Goal: Task Accomplishment & Management: Complete application form

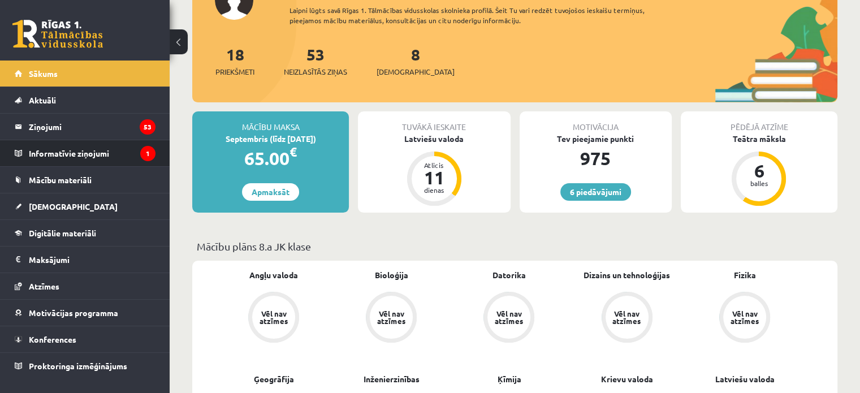
scroll to position [170, 0]
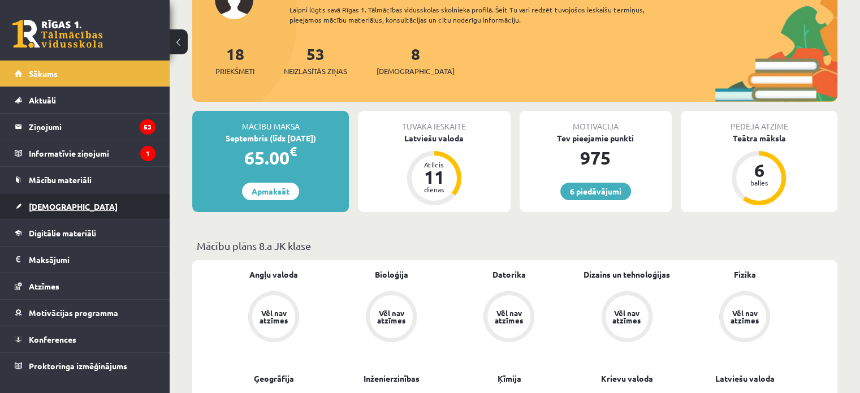
click at [66, 217] on link "[DEMOGRAPHIC_DATA]" at bounding box center [85, 206] width 141 height 26
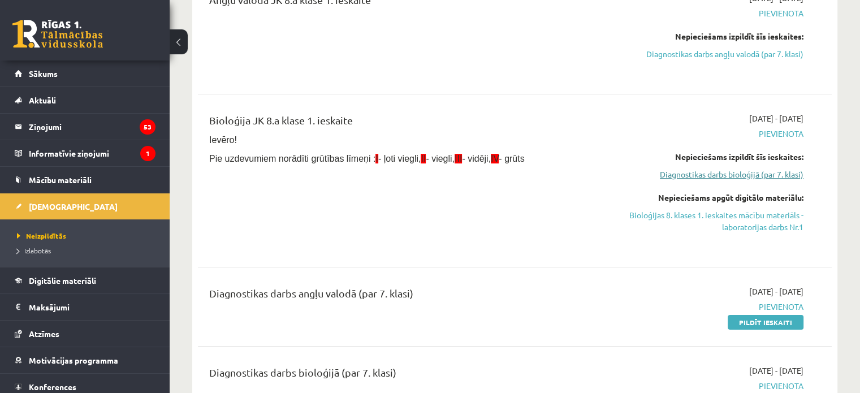
click at [756, 175] on link "Diagnostikas darbs bioloģijā (par 7. klasi)" at bounding box center [710, 175] width 187 height 12
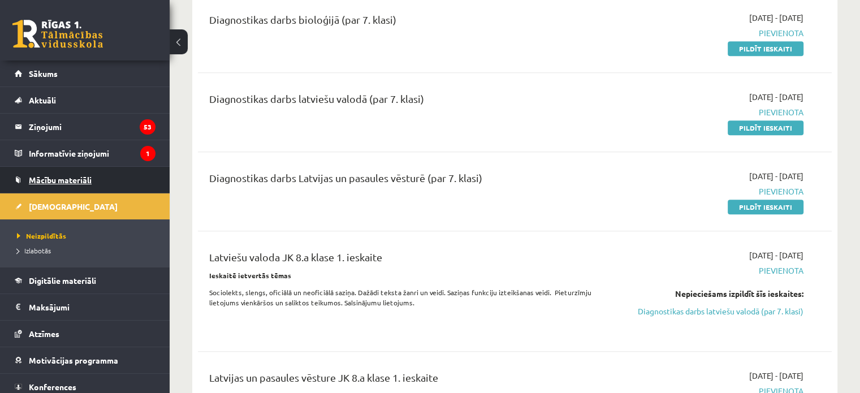
click at [68, 180] on span "Mācību materiāli" at bounding box center [60, 180] width 63 height 10
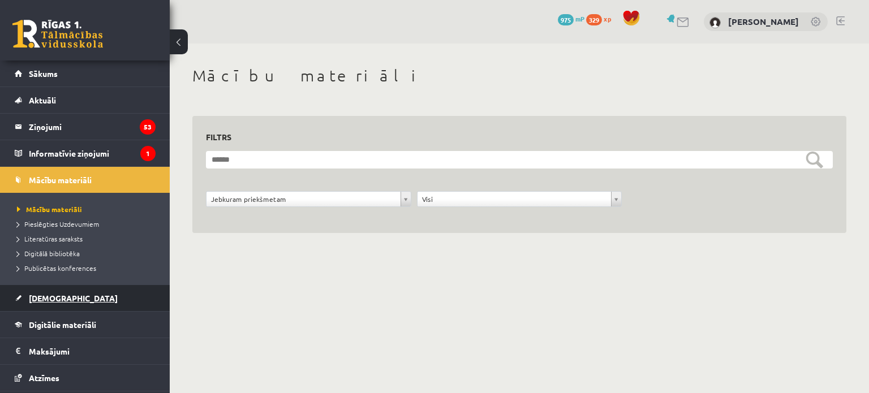
click at [63, 290] on link "[DEMOGRAPHIC_DATA]" at bounding box center [85, 298] width 141 height 26
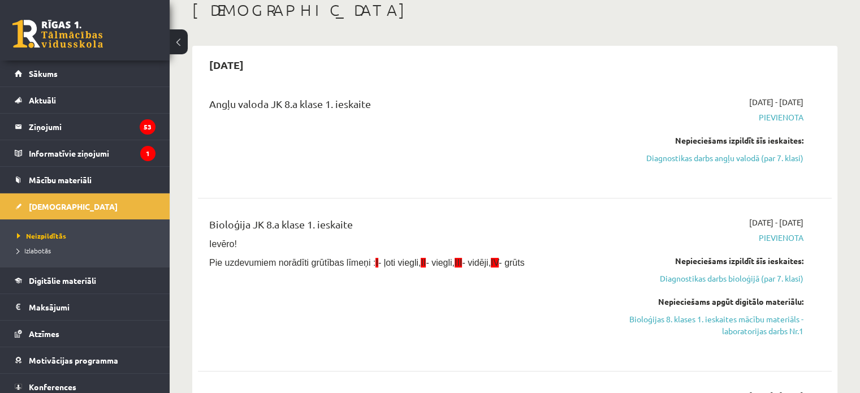
scroll to position [226, 0]
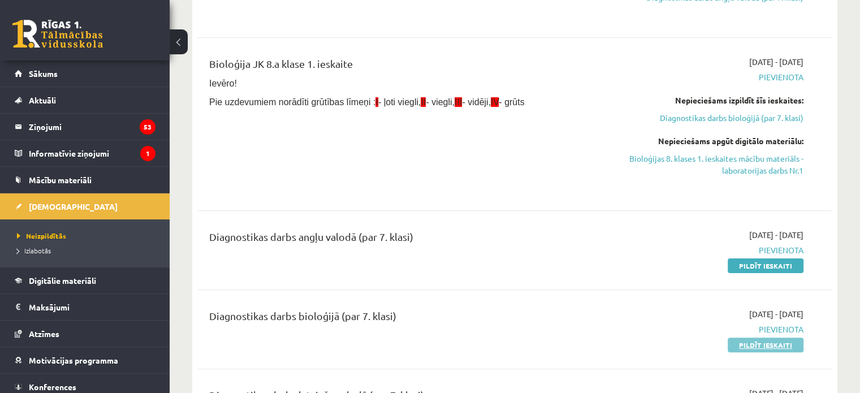
click at [766, 348] on link "Pildīt ieskaiti" at bounding box center [766, 345] width 76 height 15
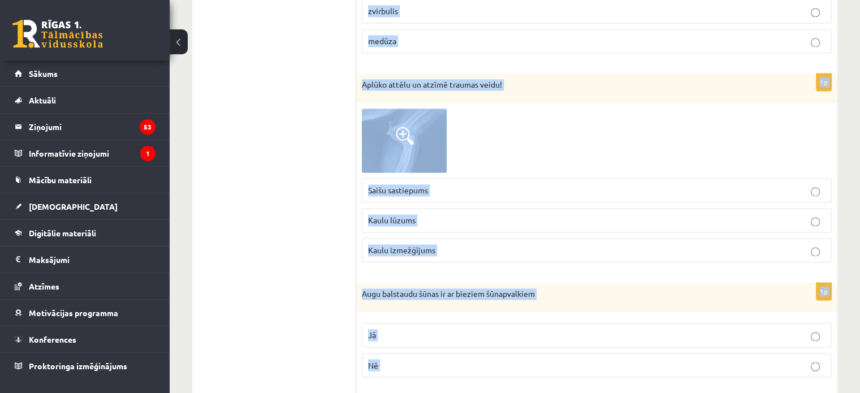
scroll to position [6297, 0]
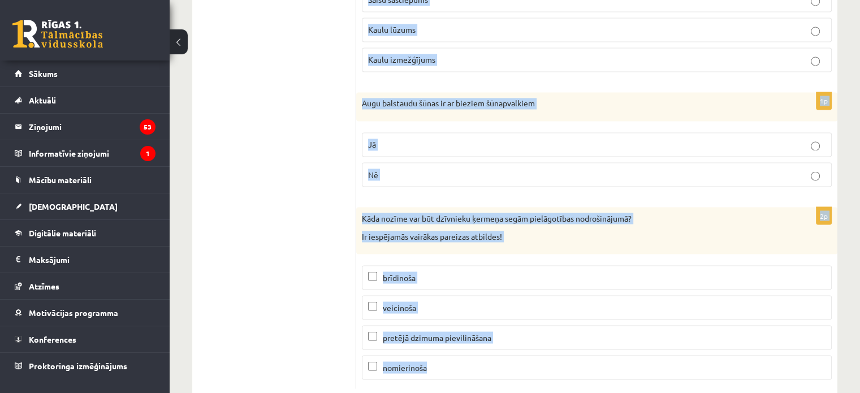
drag, startPoint x: 362, startPoint y: 221, endPoint x: 559, endPoint y: 420, distance: 280.0
drag, startPoint x: 410, startPoint y: 309, endPoint x: 446, endPoint y: 183, distance: 131.2
click at [447, 207] on div "Kāda nozīme var būt dzīvnieku ķermeņa segām pielāgotības nodrošinājumā? Ir iesp…" at bounding box center [596, 230] width 481 height 47
copy form "Loremip dol sitametcon ad elitsed - ... doeiusmo temporinc utlaboree doloremagn…"
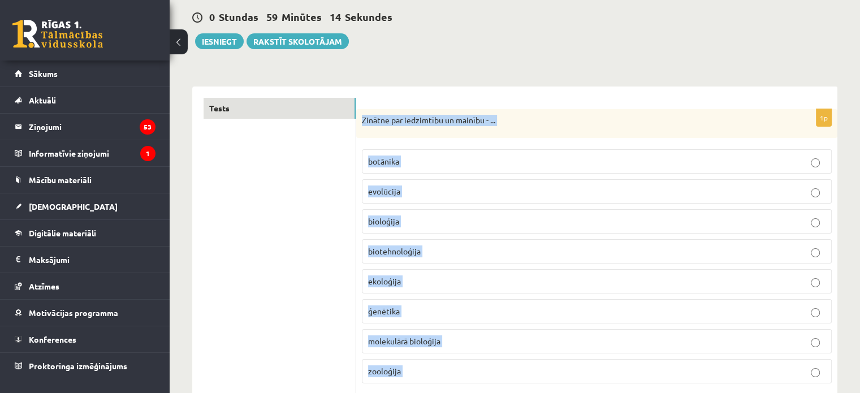
scroll to position [0, 0]
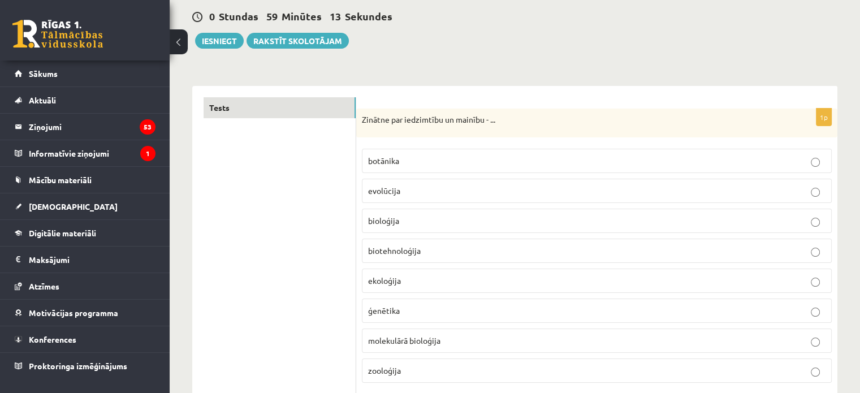
scroll to position [113, 0]
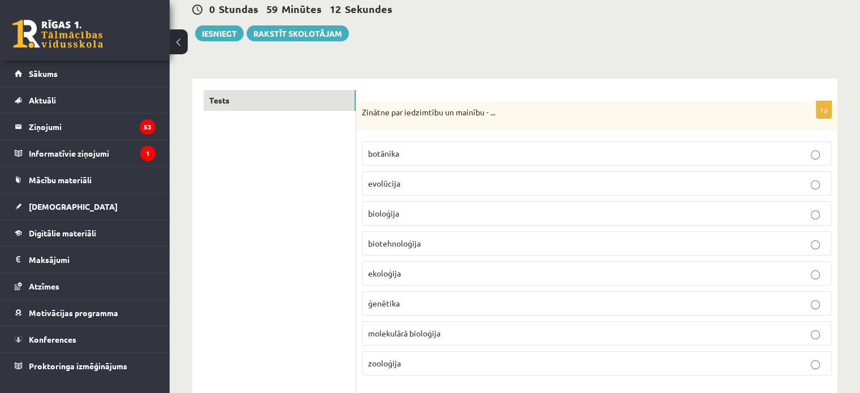
click at [395, 298] on span "ģenētika" at bounding box center [384, 303] width 32 height 10
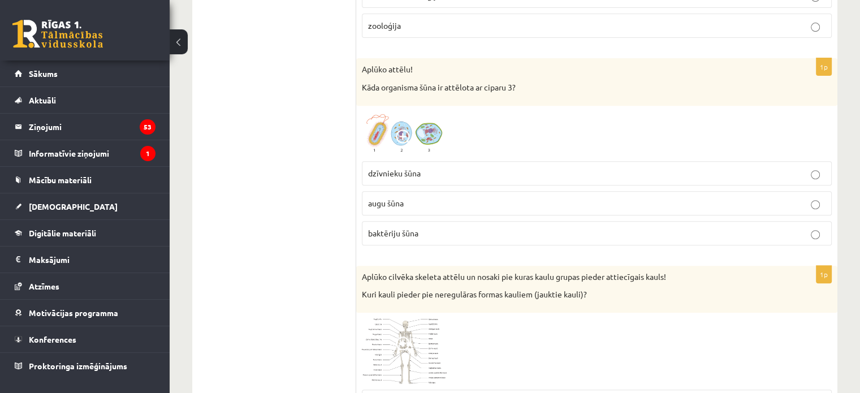
scroll to position [452, 0]
click at [426, 235] on label "baktēriju šūna" at bounding box center [597, 231] width 470 height 24
click at [421, 134] on img at bounding box center [404, 132] width 85 height 44
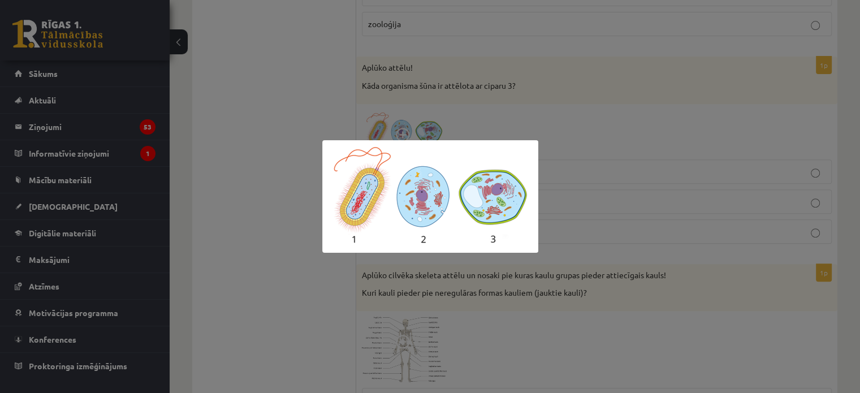
click at [570, 150] on div at bounding box center [430, 196] width 860 height 393
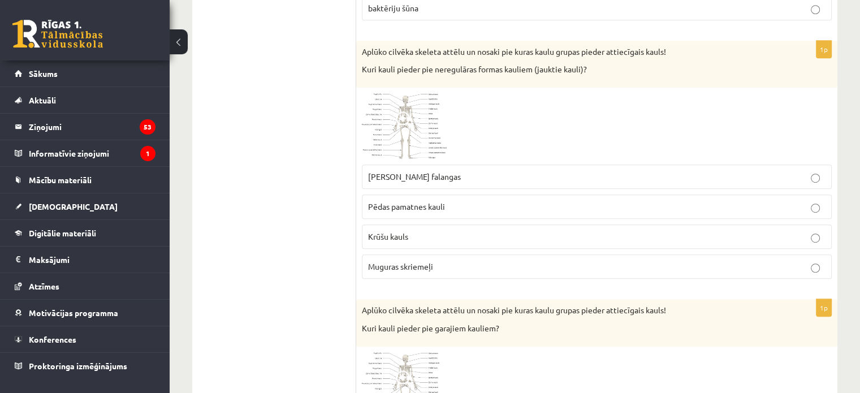
scroll to position [679, 0]
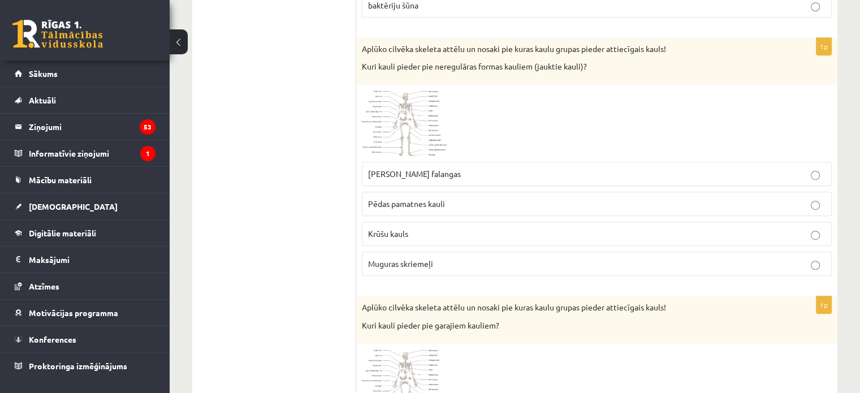
click at [440, 265] on p "Muguras skriemeļi" at bounding box center [597, 264] width 458 height 12
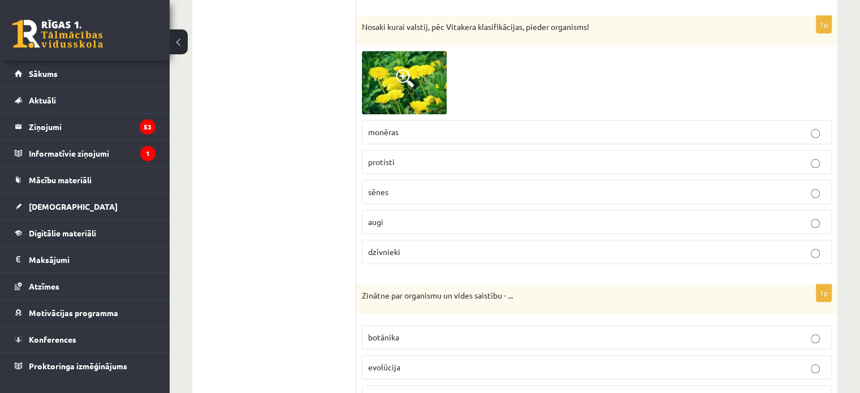
scroll to position [1188, 0]
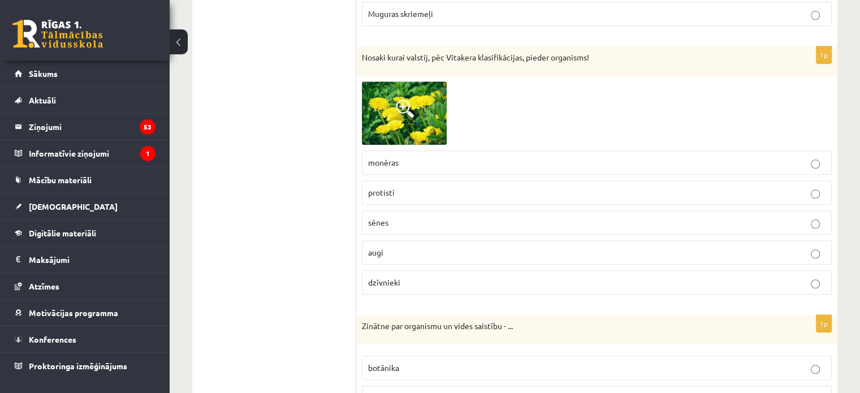
click at [421, 249] on p "augi" at bounding box center [597, 253] width 458 height 12
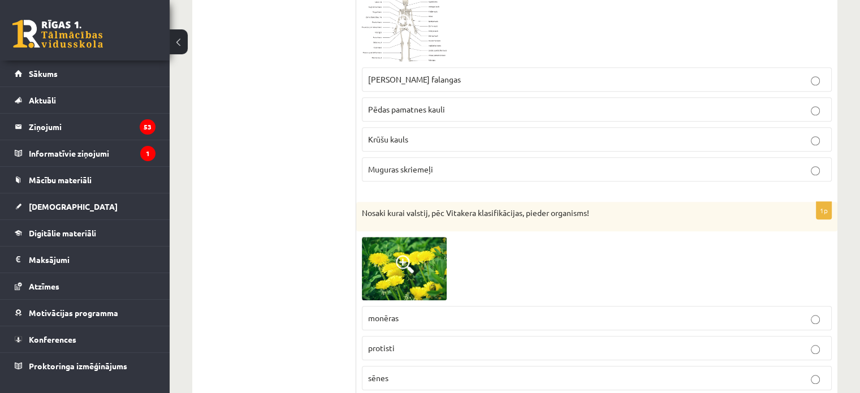
scroll to position [1018, 0]
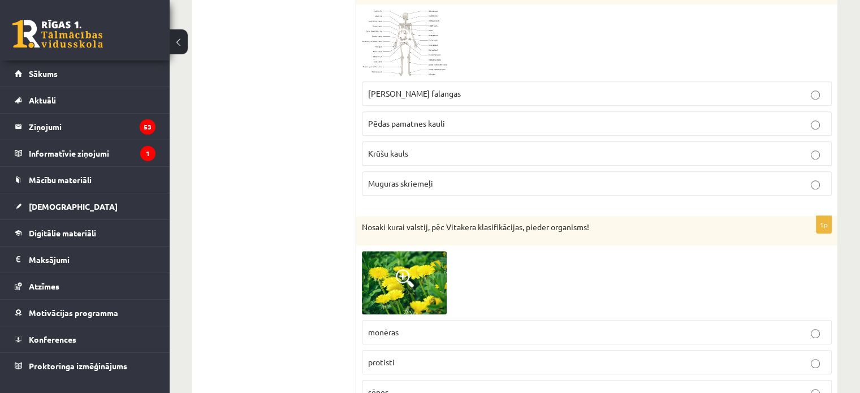
click at [449, 126] on label "Pēdas pamatnes kauli" at bounding box center [597, 123] width 470 height 24
click at [446, 88] on p "[PERSON_NAME] falangas" at bounding box center [597, 94] width 458 height 12
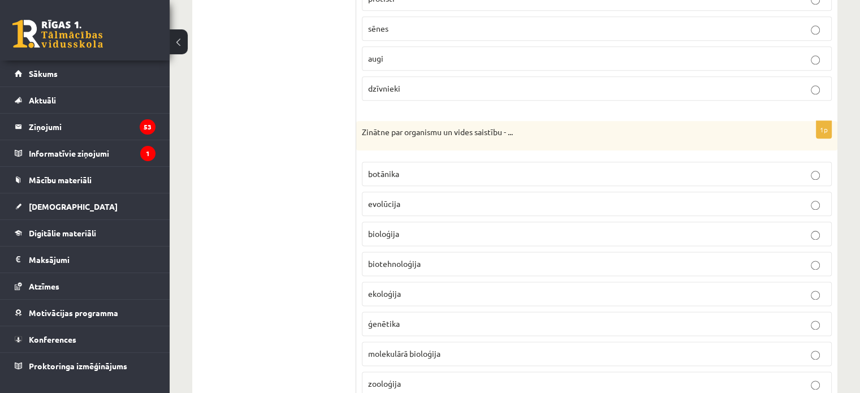
scroll to position [1414, 0]
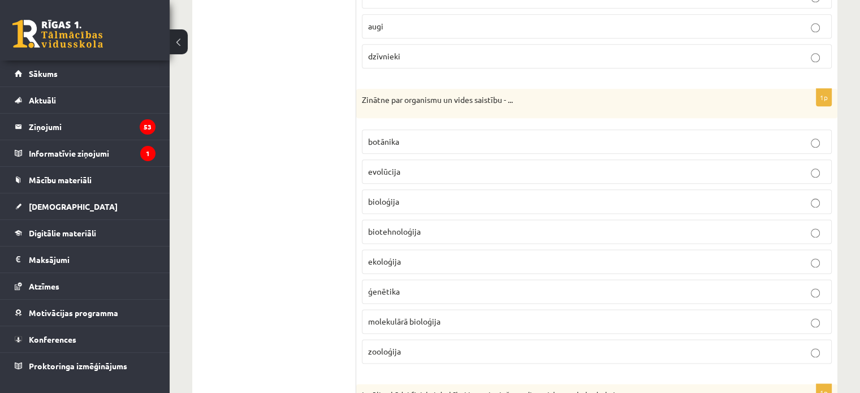
click at [406, 260] on p "ekoloģija" at bounding box center [597, 262] width 458 height 12
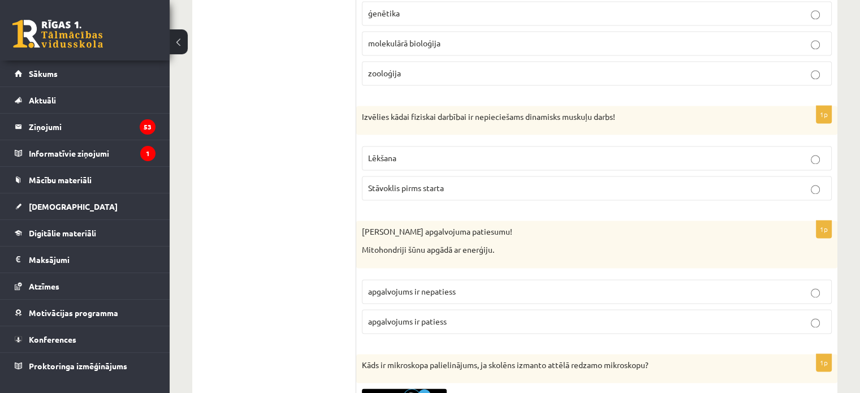
scroll to position [1697, 0]
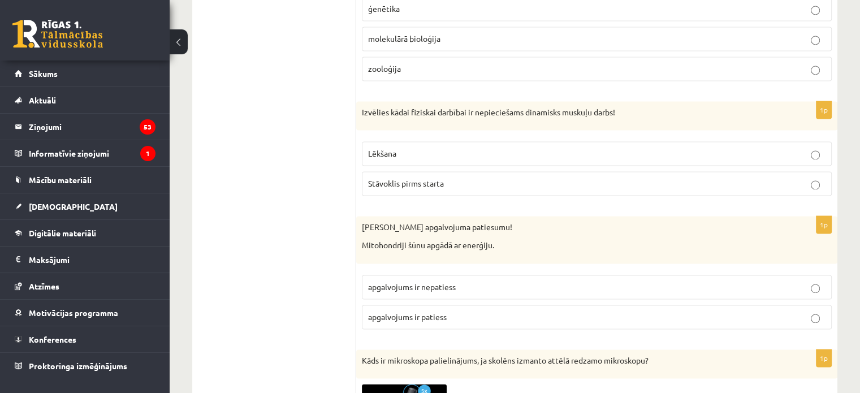
click at [408, 158] on label "Lēkšana" at bounding box center [597, 153] width 470 height 24
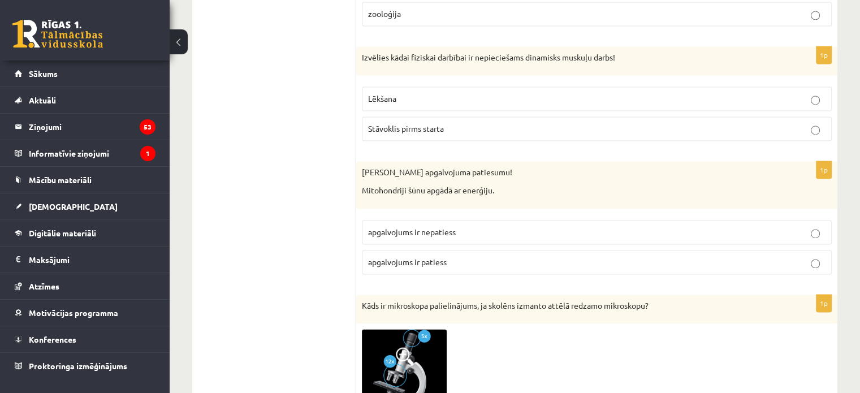
scroll to position [1753, 0]
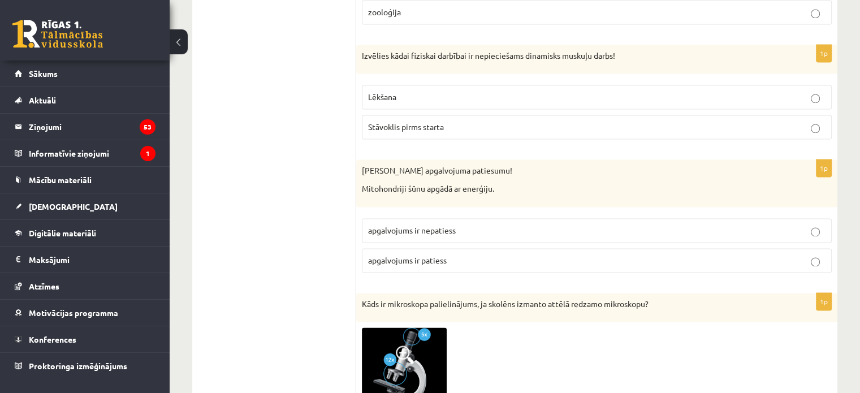
click at [450, 255] on p "apgalvojums ir patiess" at bounding box center [597, 261] width 458 height 12
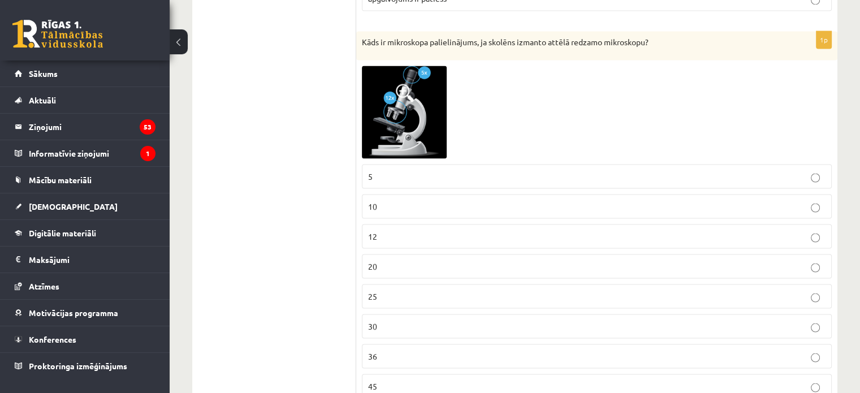
scroll to position [1980, 0]
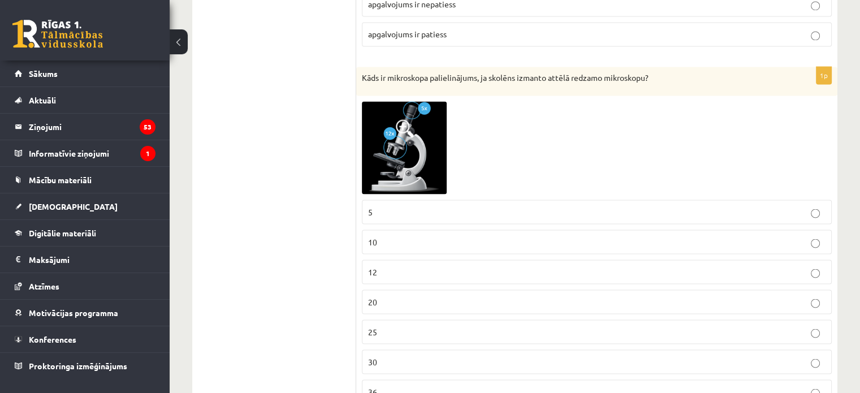
click at [410, 119] on span at bounding box center [405, 128] width 18 height 18
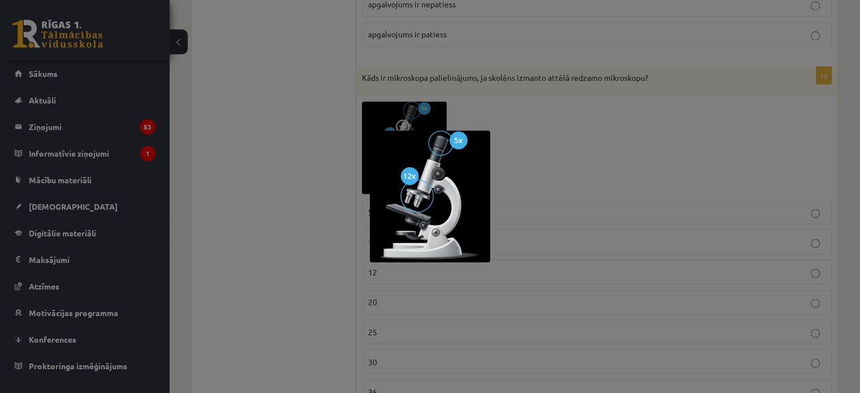
click at [627, 151] on div at bounding box center [430, 196] width 860 height 393
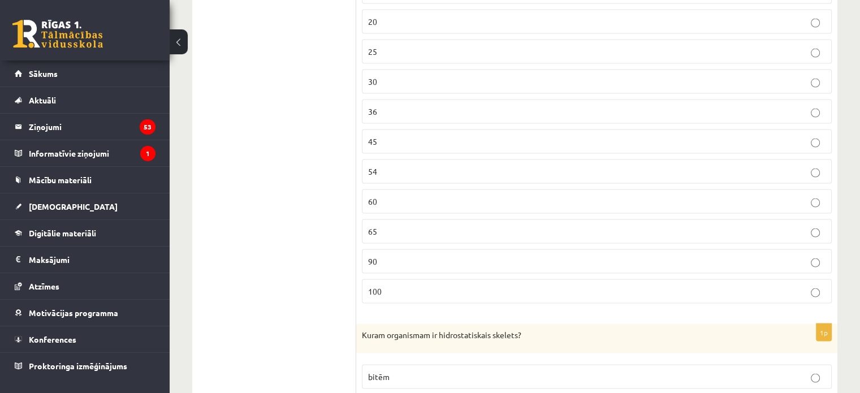
scroll to position [2262, 0]
click at [392, 193] on p "60" at bounding box center [597, 199] width 458 height 12
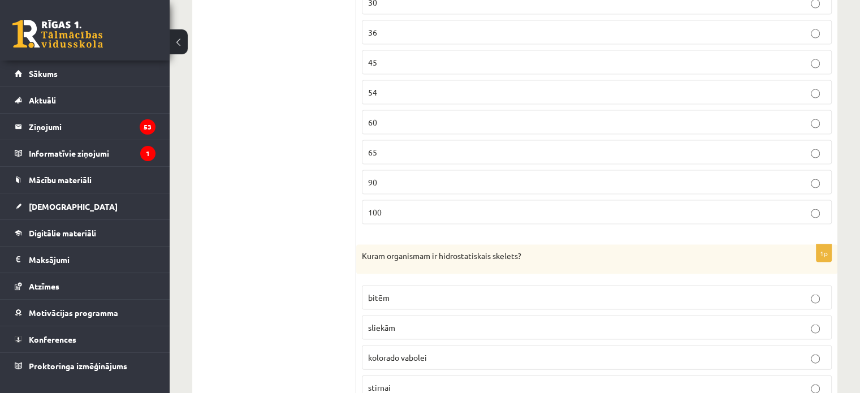
scroll to position [2489, 0]
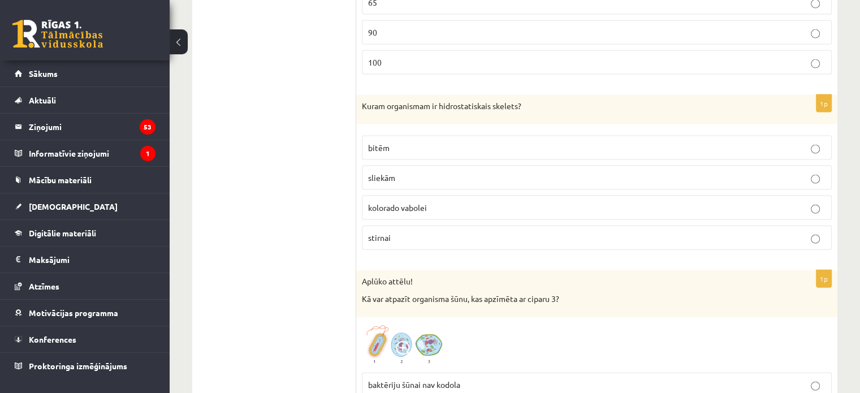
click at [432, 172] on p "sliekām" at bounding box center [597, 178] width 458 height 12
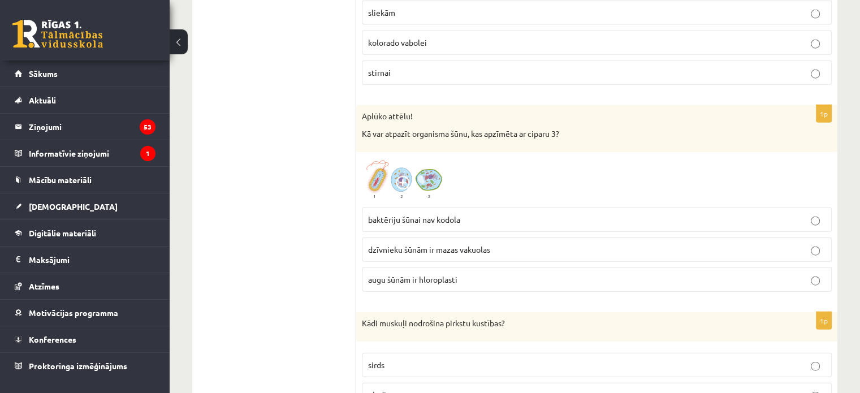
scroll to position [2658, 0]
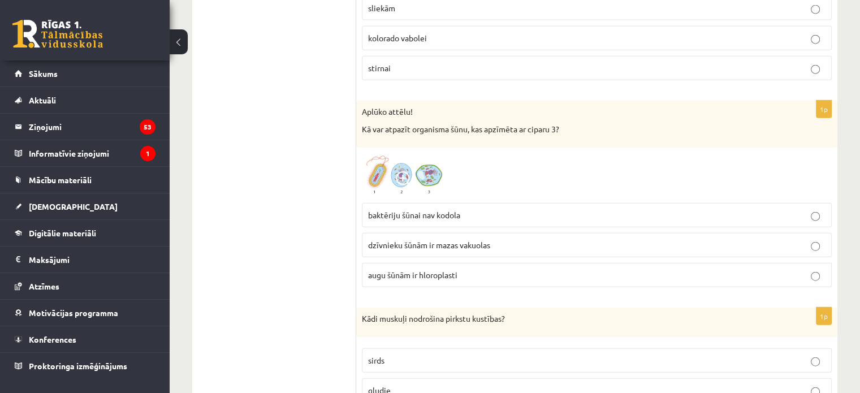
click at [457, 210] on span "baktēriju šūnai nav kodola" at bounding box center [414, 215] width 92 height 10
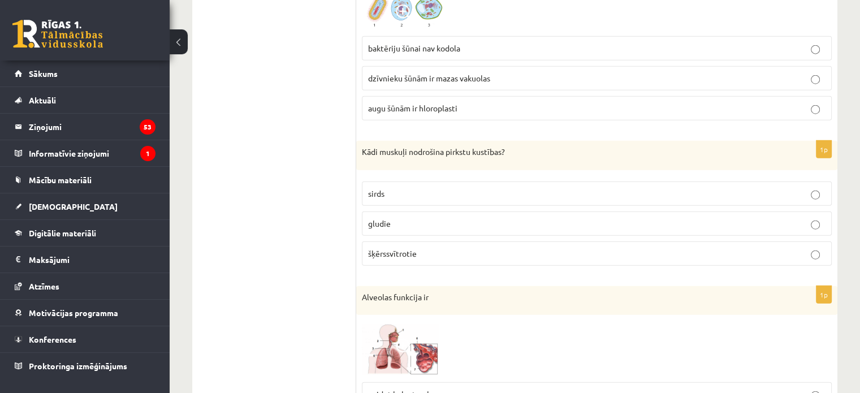
scroll to position [2828, 0]
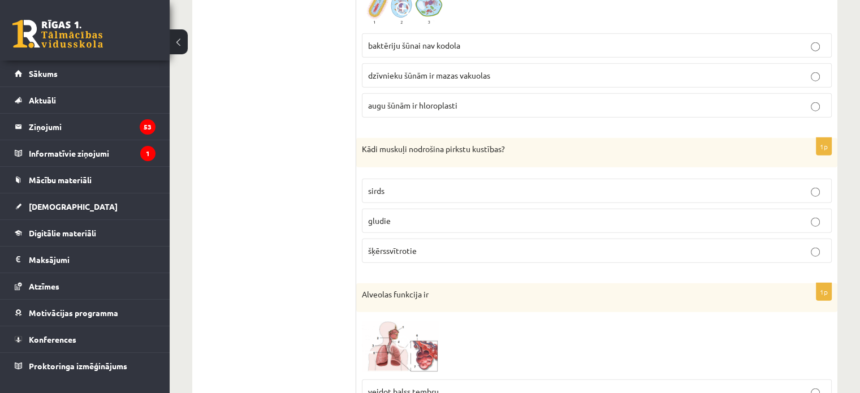
click at [429, 245] on label "šķērssvītrotie" at bounding box center [597, 251] width 470 height 24
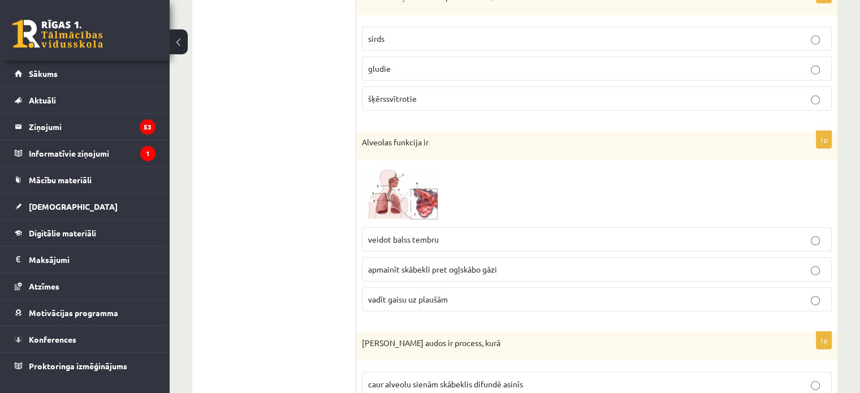
scroll to position [2998, 0]
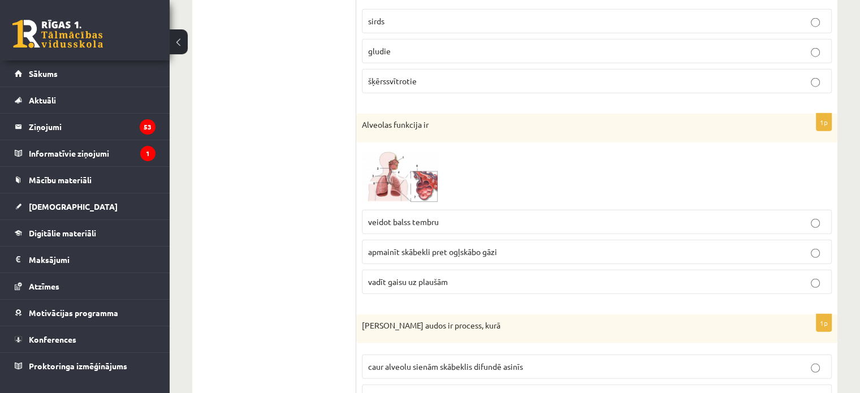
click at [433, 246] on p "apmainīt skābekli pret ogļskābo gāzi" at bounding box center [597, 252] width 458 height 12
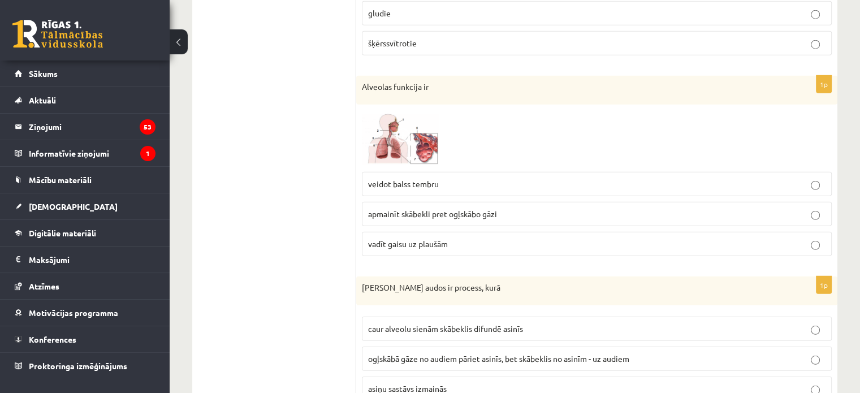
scroll to position [3167, 0]
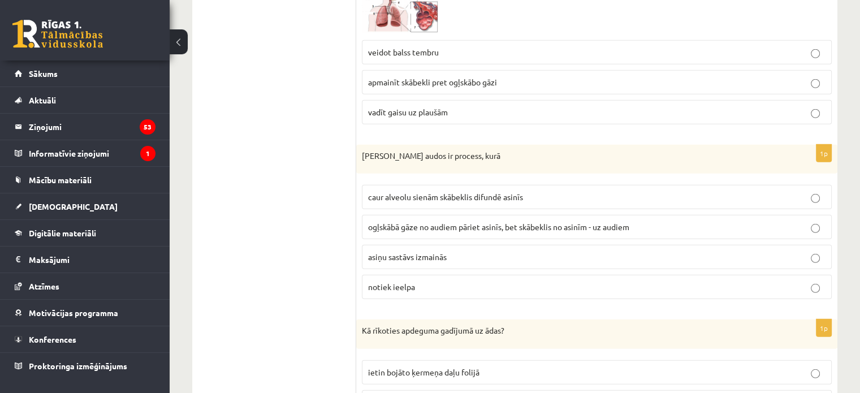
click at [501, 223] on label "ogļskābā gāze no audiem pāriet asinīs, bet skābeklis no asinīm - uz audiem" at bounding box center [597, 227] width 470 height 24
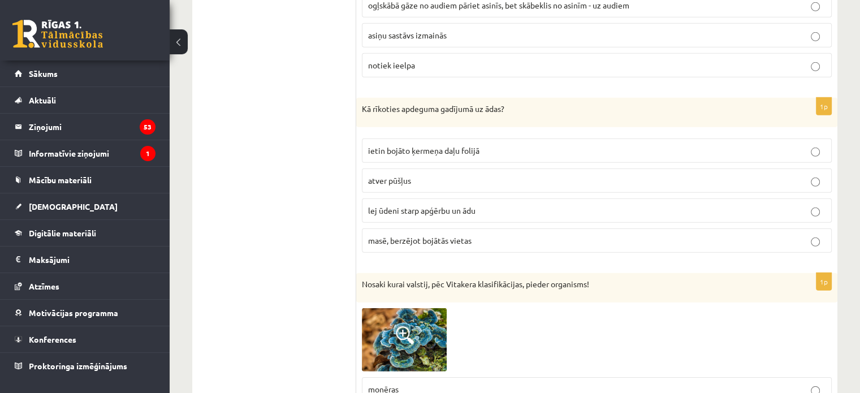
scroll to position [3394, 0]
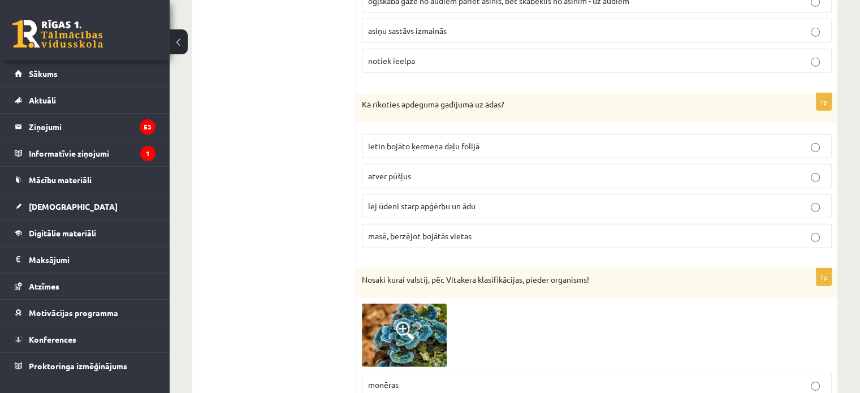
click at [456, 201] on span "lej ūdeni starp apģērbu un ādu" at bounding box center [421, 206] width 107 height 10
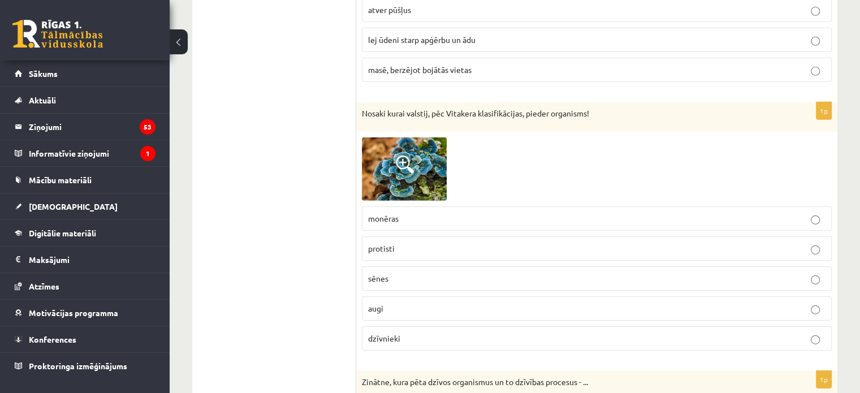
scroll to position [3563, 0]
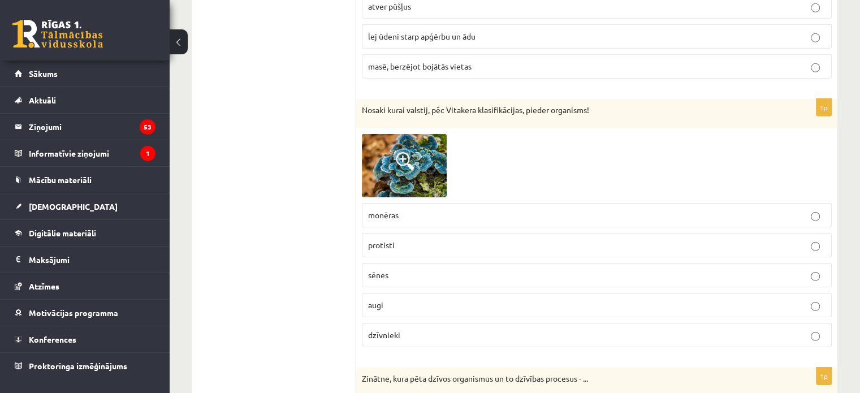
click at [402, 152] on span at bounding box center [405, 161] width 18 height 18
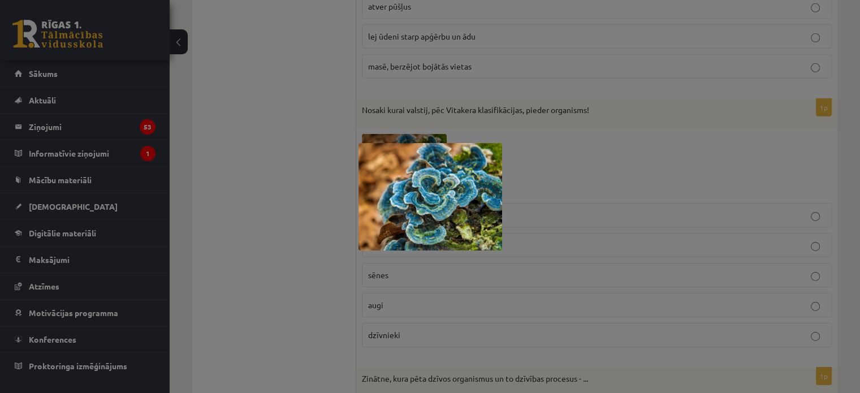
click at [583, 169] on div at bounding box center [430, 196] width 860 height 393
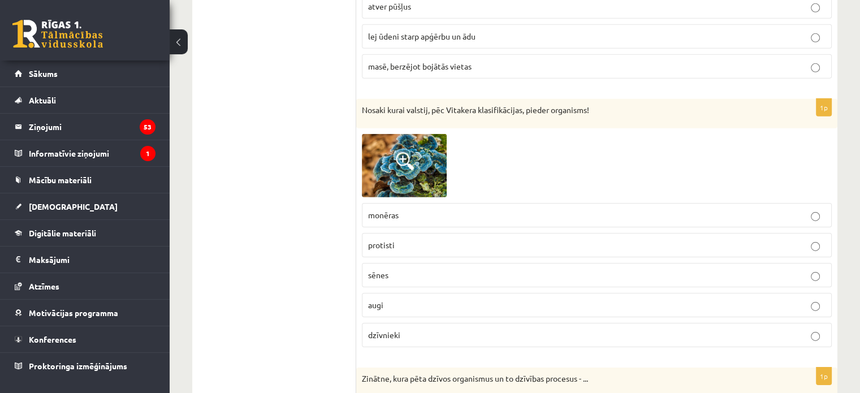
click at [445, 269] on p "sēnes" at bounding box center [597, 275] width 458 height 12
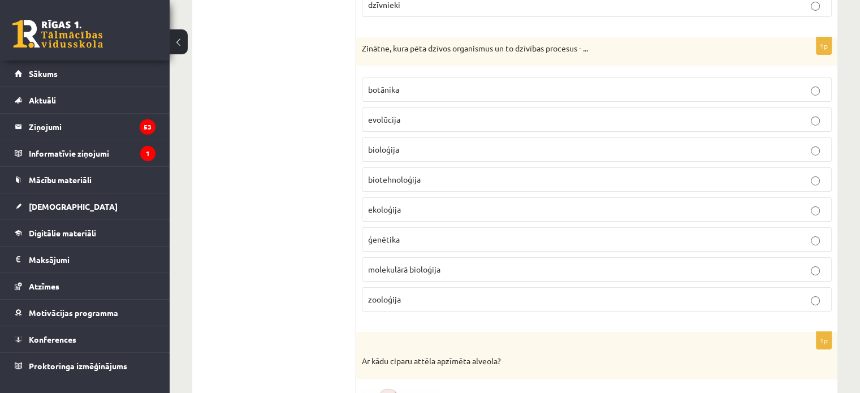
scroll to position [3903, 0]
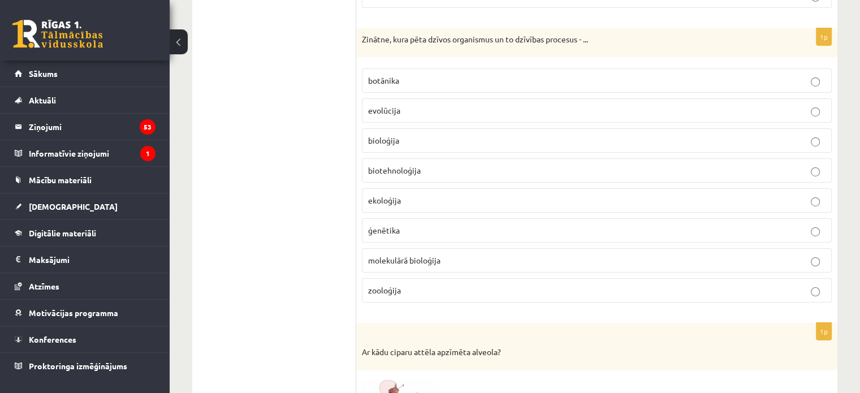
click at [458, 135] on p "bioloģija" at bounding box center [597, 141] width 458 height 12
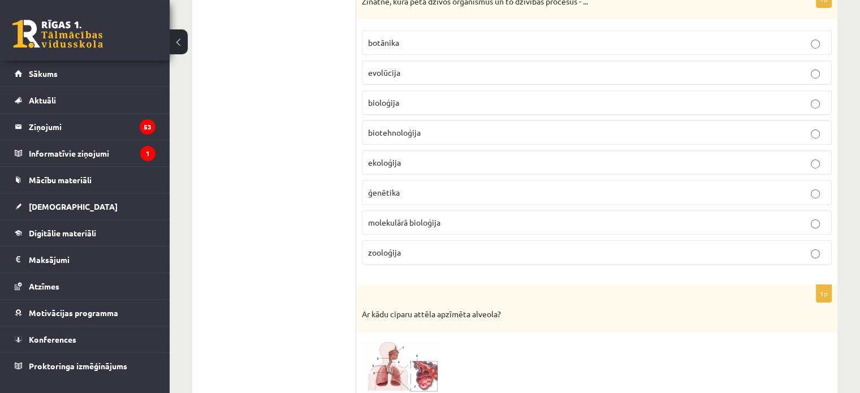
scroll to position [4016, 0]
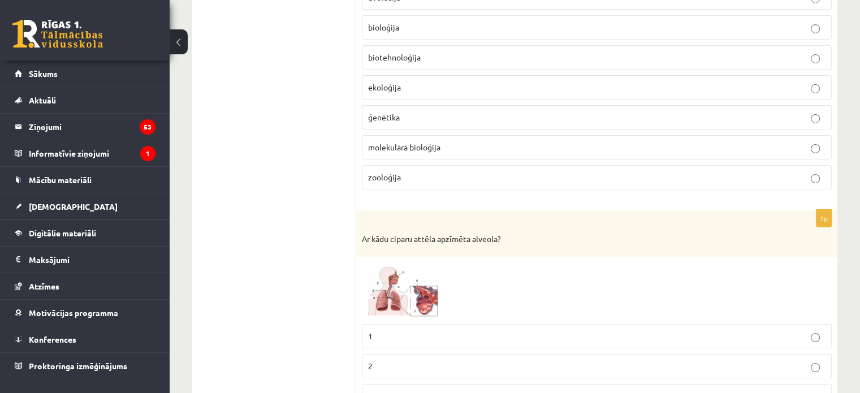
click at [416, 282] on img at bounding box center [404, 290] width 85 height 55
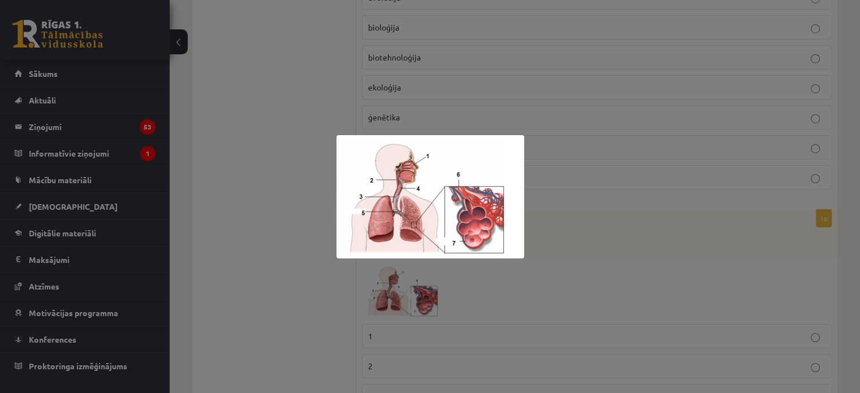
click at [572, 248] on div at bounding box center [430, 196] width 860 height 393
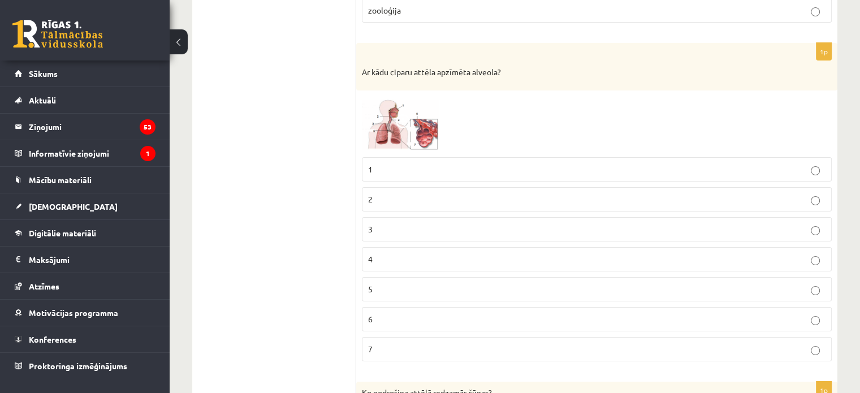
scroll to position [4185, 0]
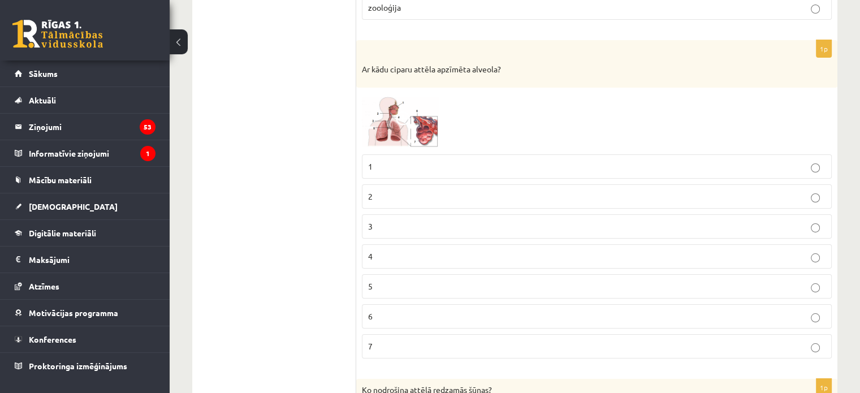
click at [420, 103] on img at bounding box center [404, 120] width 85 height 55
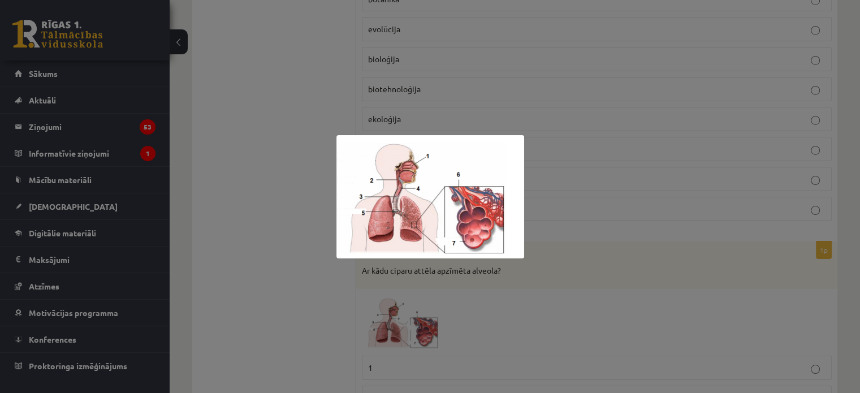
scroll to position [4016, 0]
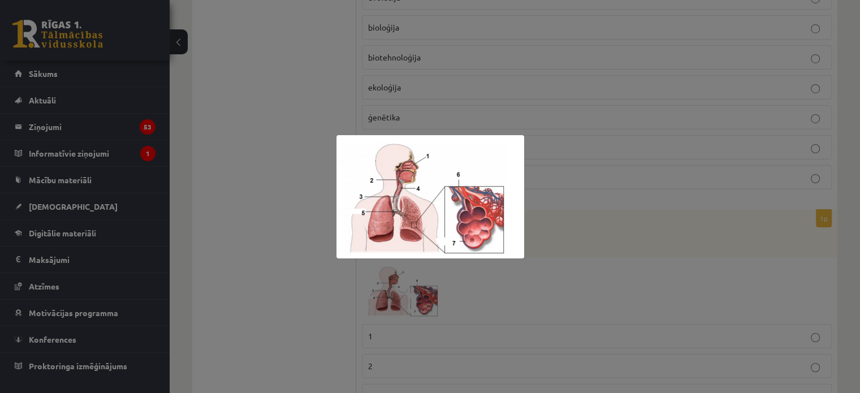
click at [282, 290] on div at bounding box center [430, 196] width 860 height 393
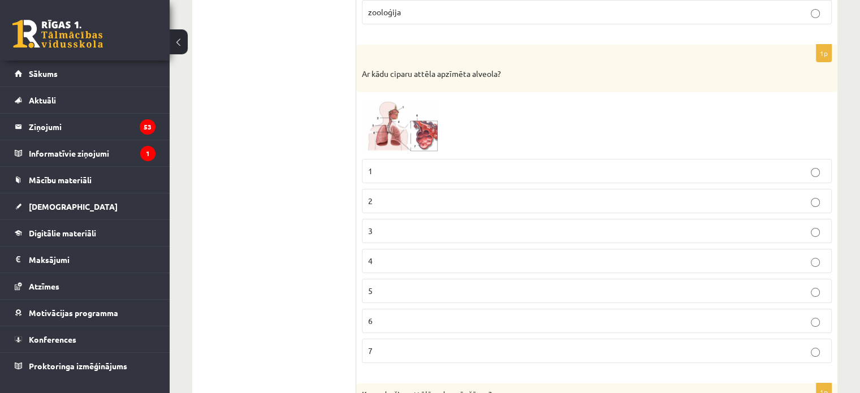
scroll to position [4242, 0]
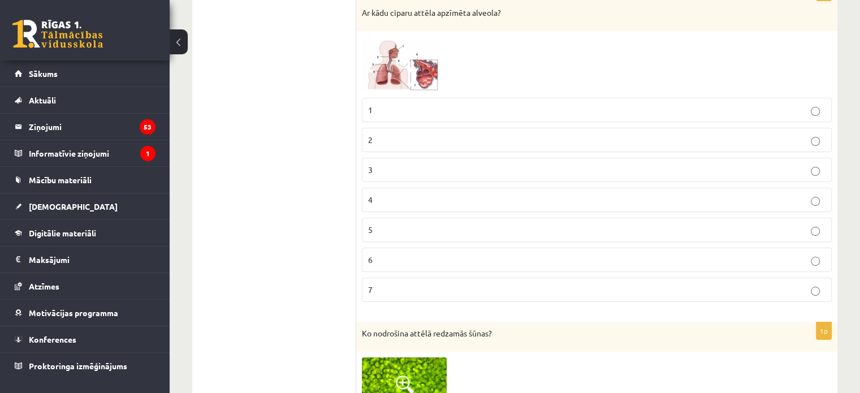
click at [439, 278] on label "7" at bounding box center [597, 290] width 470 height 24
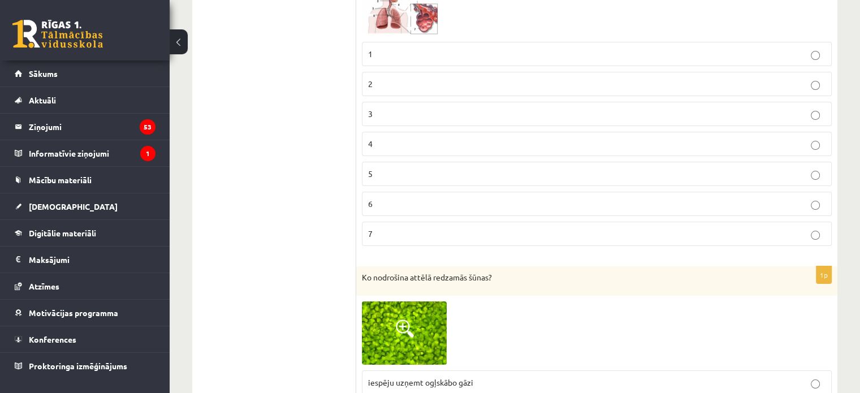
scroll to position [4468, 0]
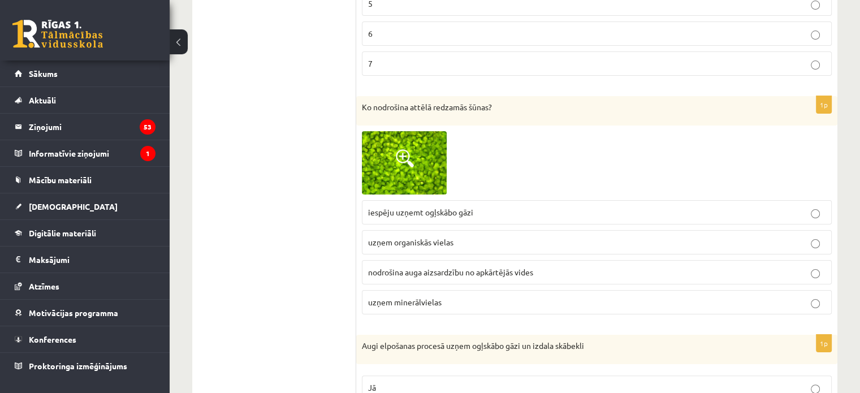
click at [444, 150] on img at bounding box center [404, 163] width 85 height 64
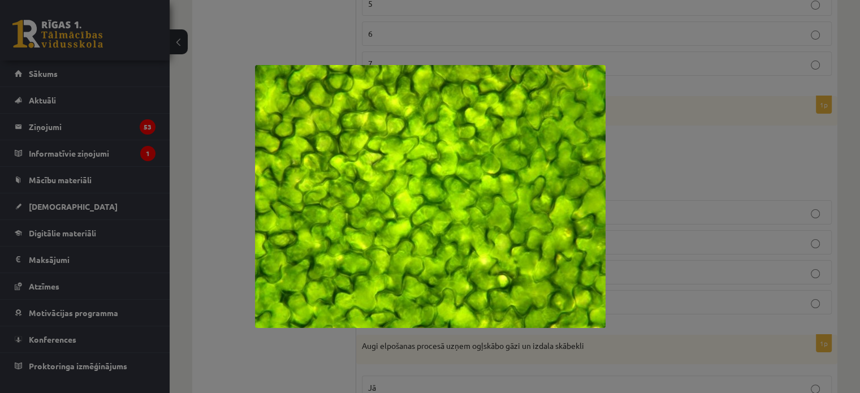
click at [695, 146] on div at bounding box center [430, 196] width 860 height 393
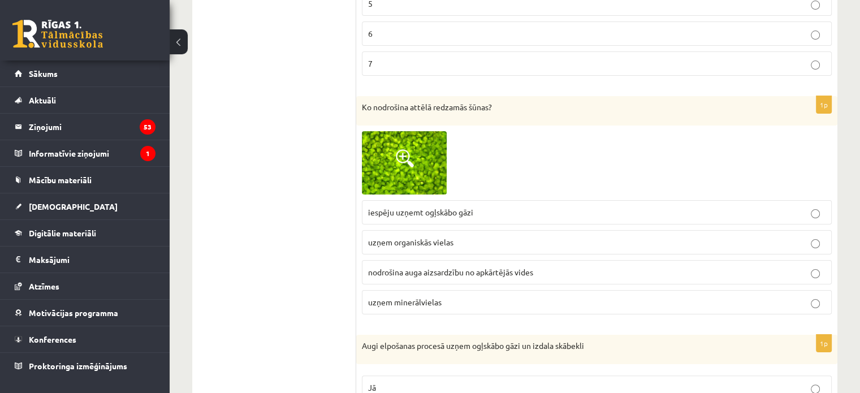
click at [466, 267] on span "nodrošina auga aizsardzību no apkārtējās vides" at bounding box center [450, 272] width 165 height 10
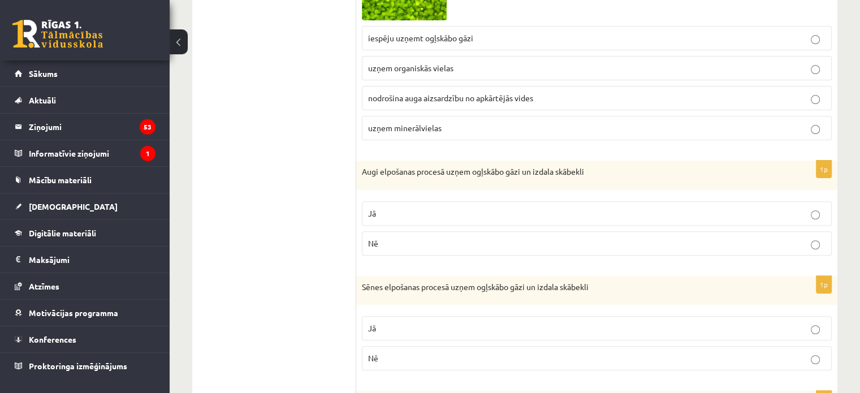
scroll to position [4638, 0]
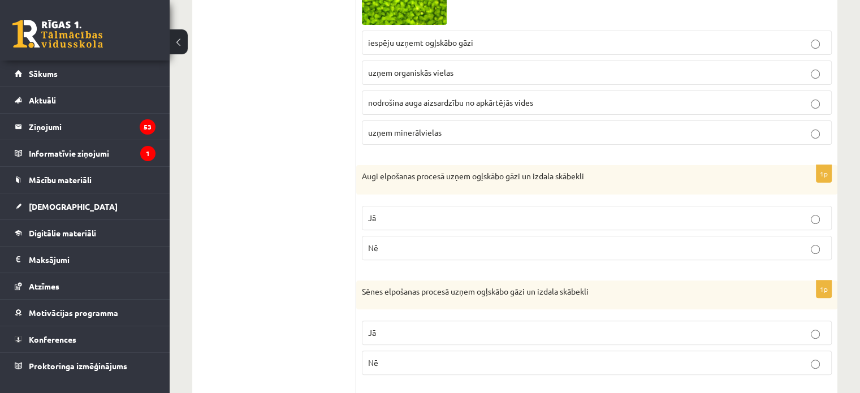
click at [400, 242] on p "Nē" at bounding box center [597, 248] width 458 height 12
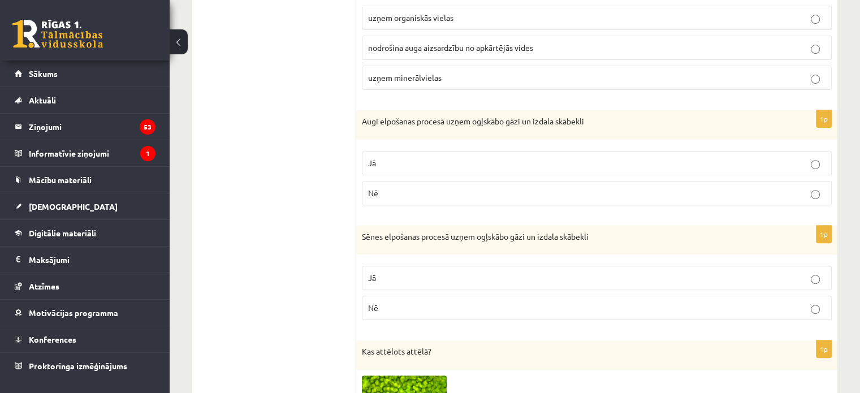
scroll to position [4694, 0]
click at [428, 270] on p "Jā" at bounding box center [597, 276] width 458 height 12
click at [425, 300] on p "Nē" at bounding box center [597, 306] width 458 height 12
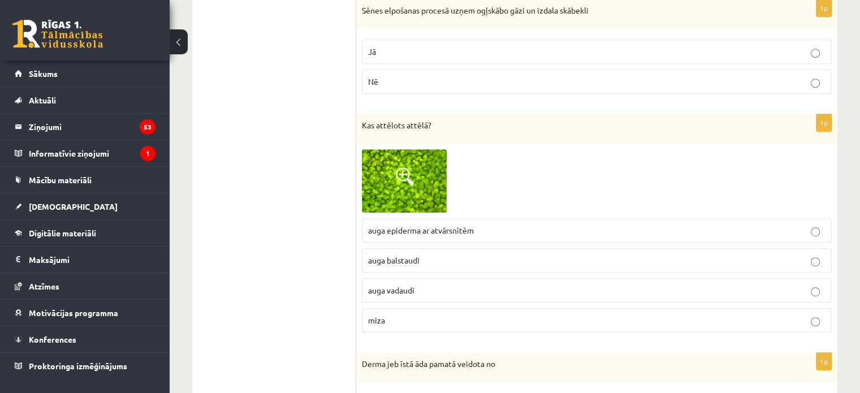
scroll to position [4921, 0]
click at [433, 223] on span "auga epiderma ar atvārsnītēm" at bounding box center [421, 228] width 106 height 10
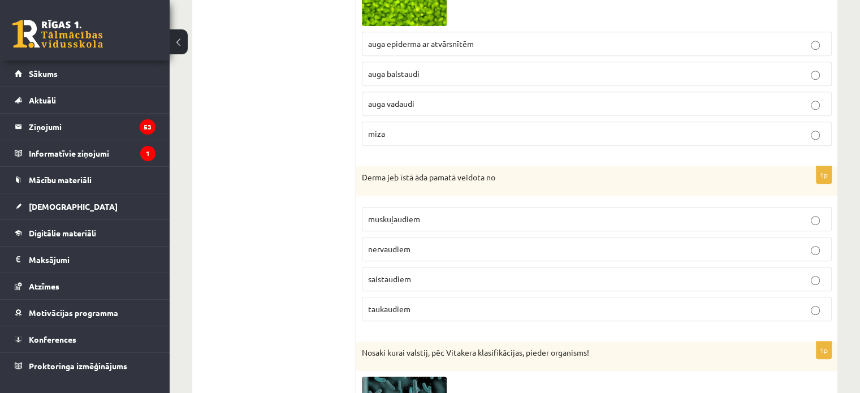
scroll to position [5147, 0]
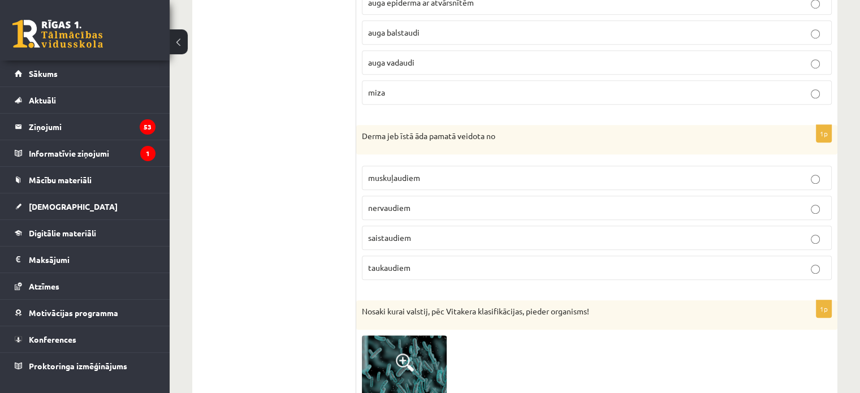
click at [421, 232] on p "saistaudiem" at bounding box center [597, 238] width 458 height 12
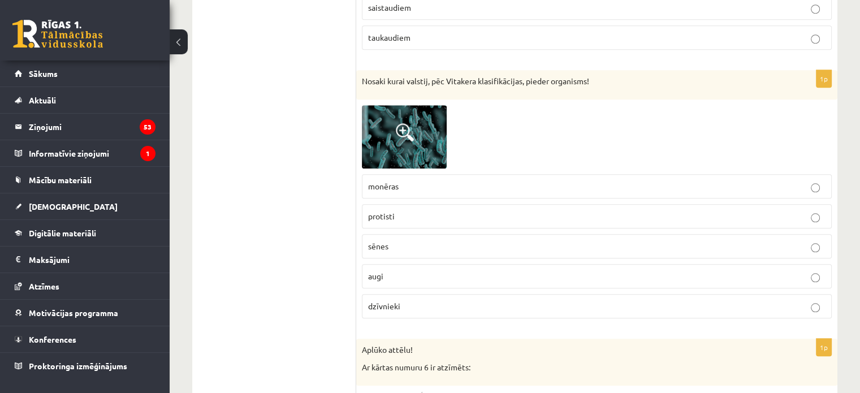
scroll to position [5373, 0]
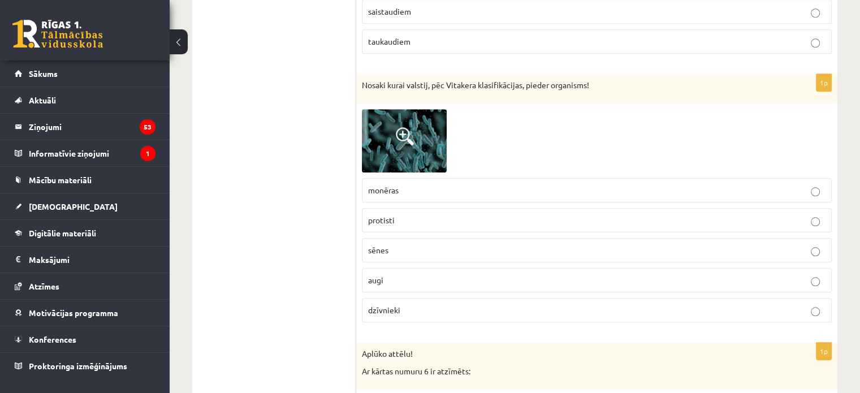
click at [408, 127] on span at bounding box center [405, 136] width 18 height 18
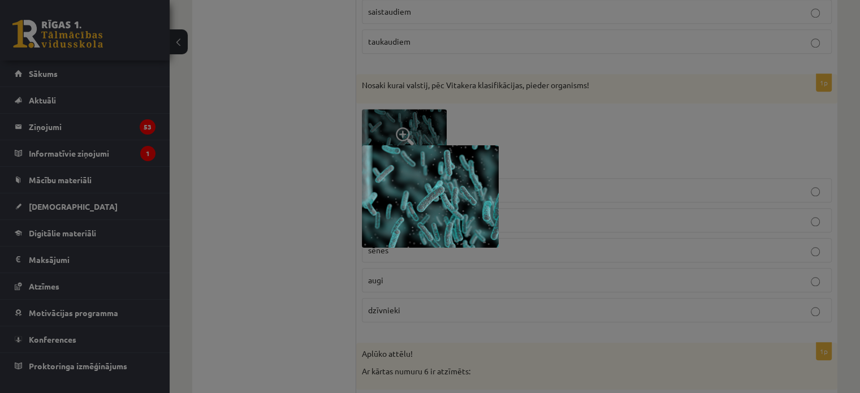
click at [568, 109] on div at bounding box center [430, 196] width 860 height 393
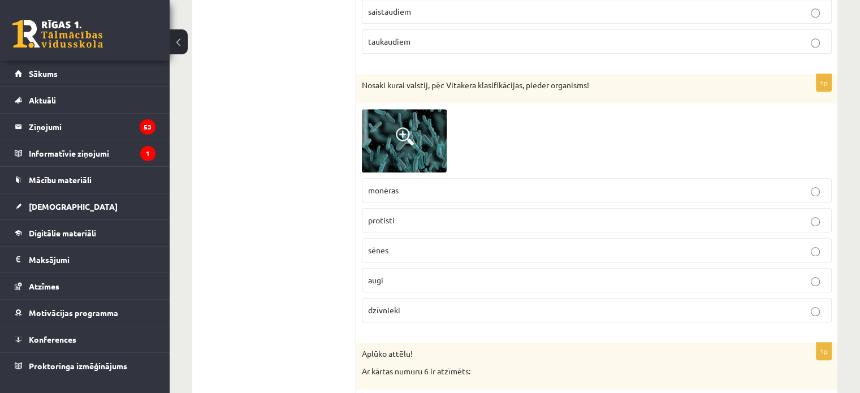
click at [412, 127] on span at bounding box center [405, 136] width 18 height 18
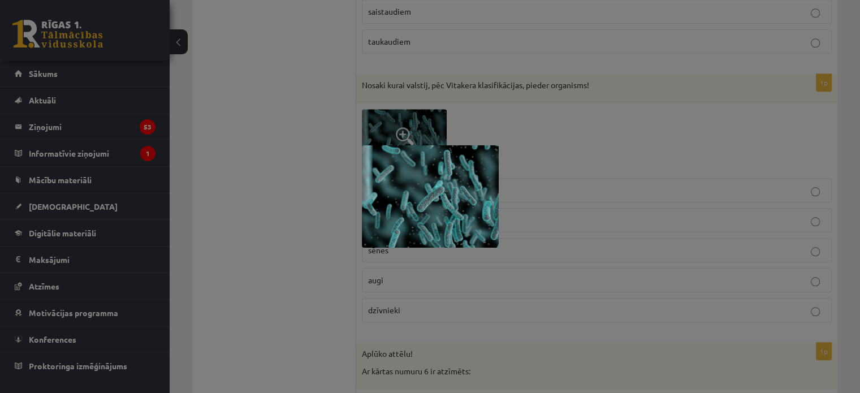
click at [654, 132] on div at bounding box center [430, 196] width 860 height 393
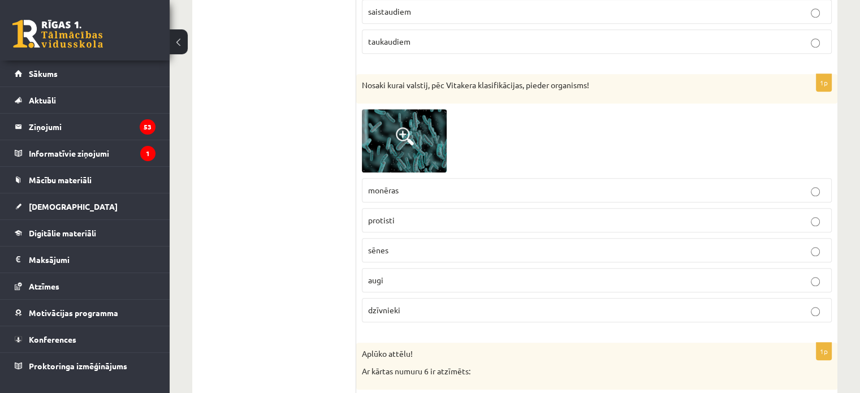
click at [437, 184] on p "monēras" at bounding box center [597, 190] width 458 height 12
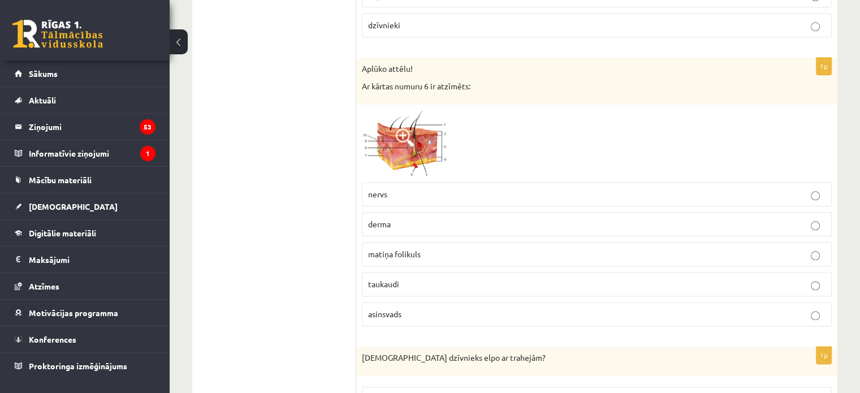
scroll to position [5656, 0]
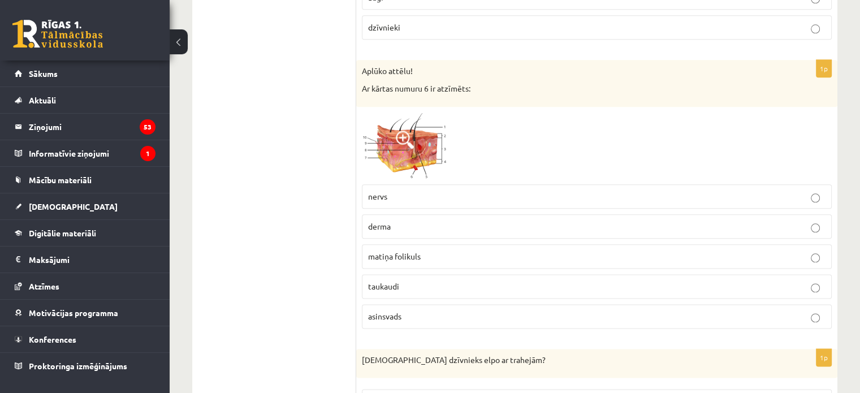
click at [415, 274] on label "taukaudi" at bounding box center [597, 286] width 470 height 24
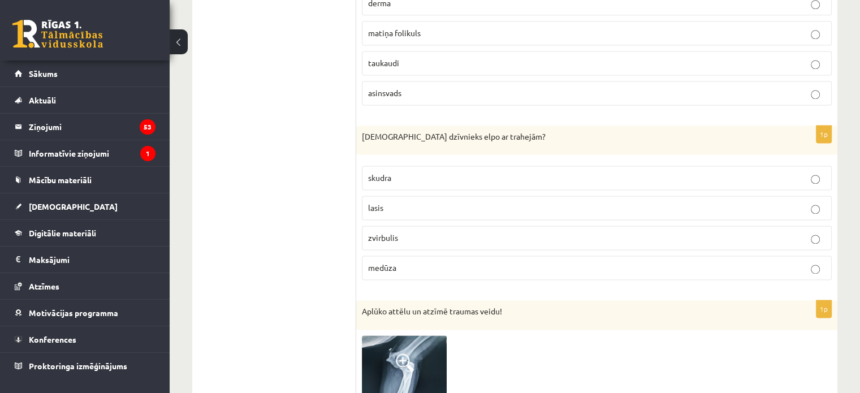
scroll to position [5882, 0]
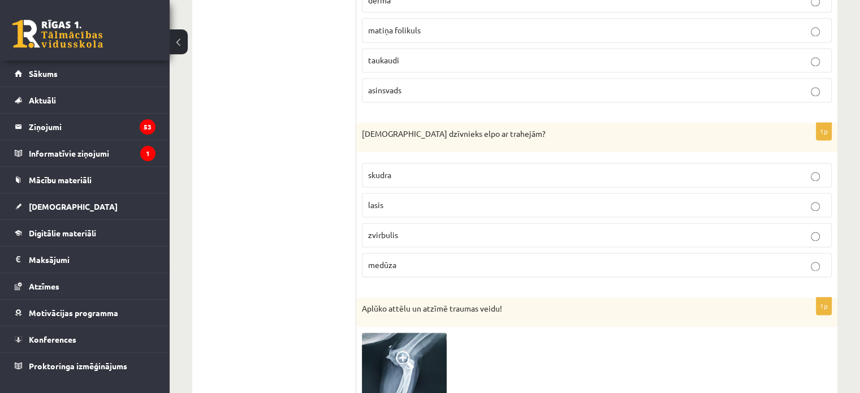
click at [407, 169] on p "skudra" at bounding box center [597, 175] width 458 height 12
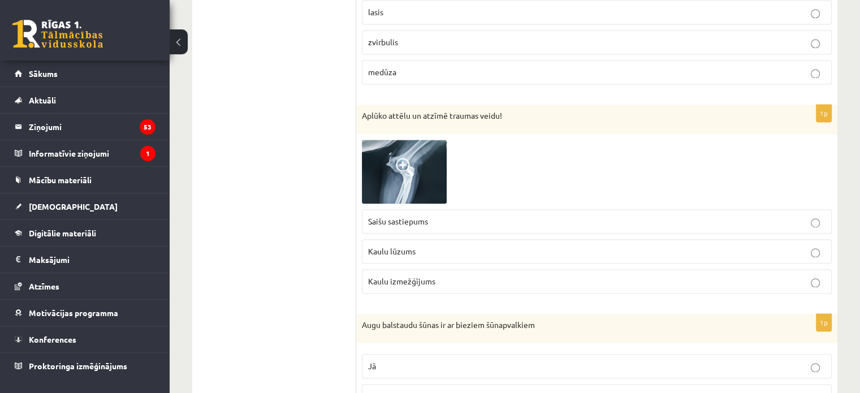
scroll to position [6070, 0]
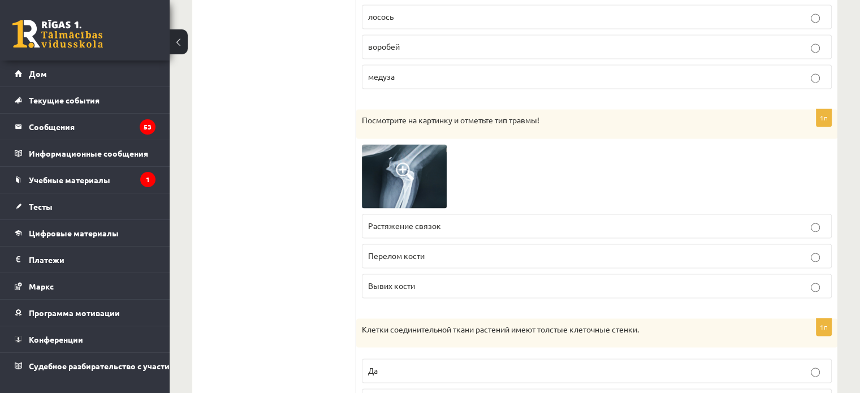
click at [402, 162] on span at bounding box center [405, 171] width 18 height 18
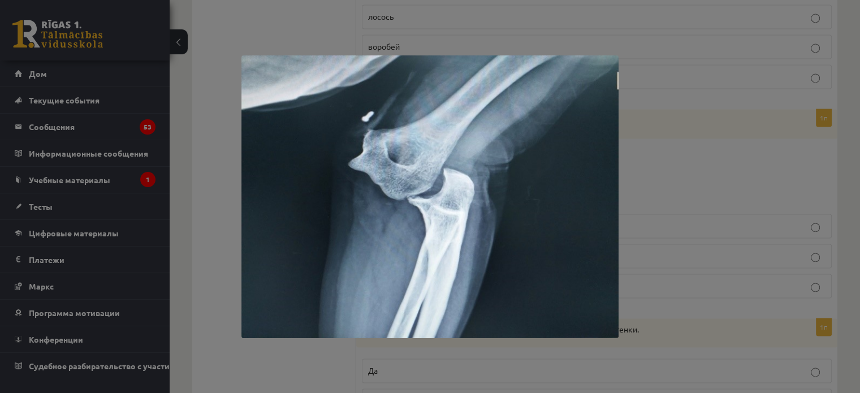
click at [690, 183] on div at bounding box center [430, 196] width 860 height 393
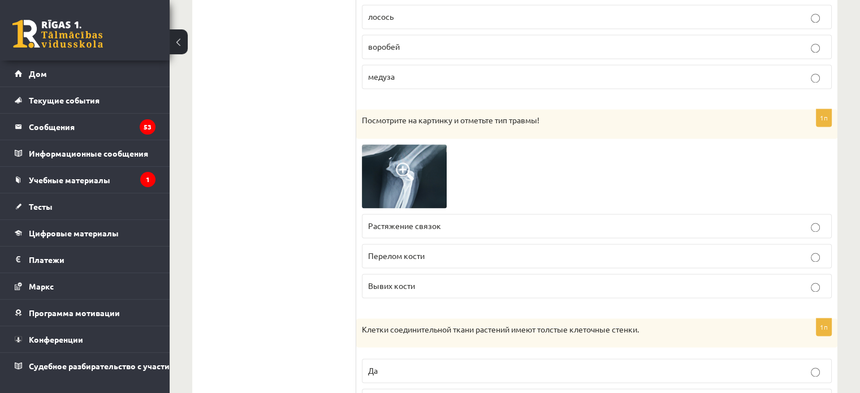
click at [419, 274] on label "Вывих кости" at bounding box center [597, 286] width 470 height 24
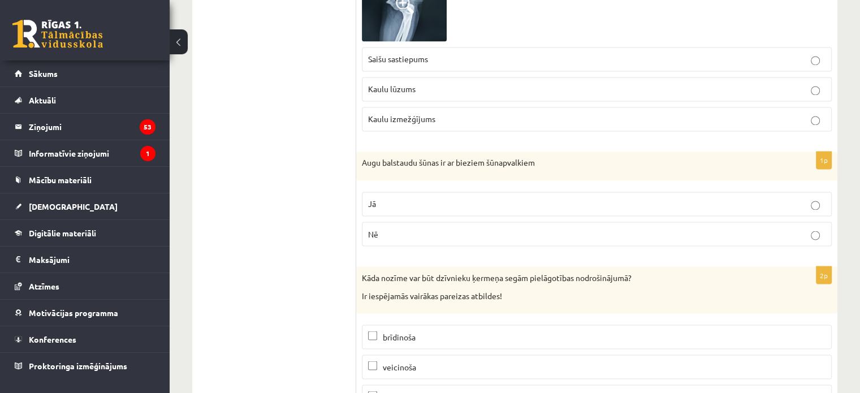
scroll to position [6240, 0]
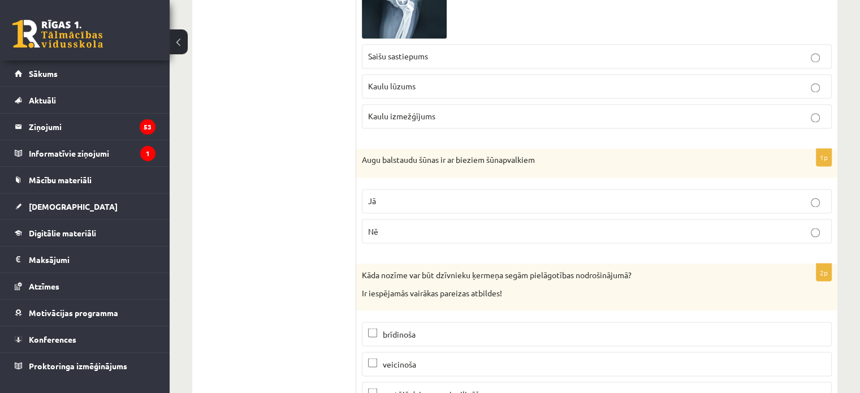
drag, startPoint x: 400, startPoint y: 171, endPoint x: 393, endPoint y: 175, distance: 7.6
click at [399, 195] on p "Jā" at bounding box center [597, 201] width 458 height 12
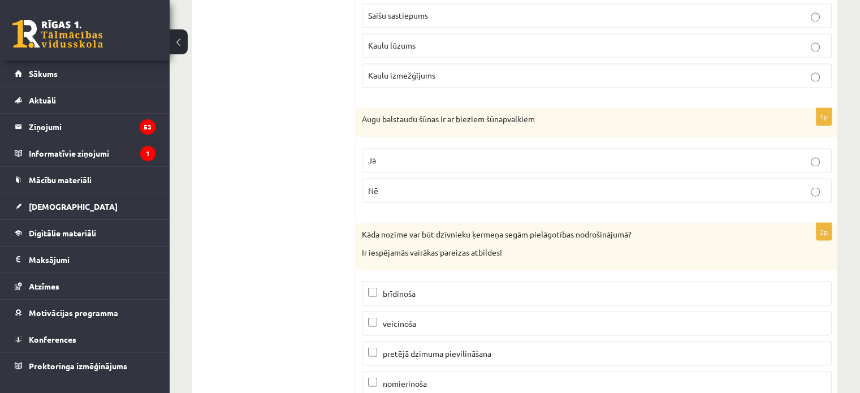
scroll to position [6297, 0]
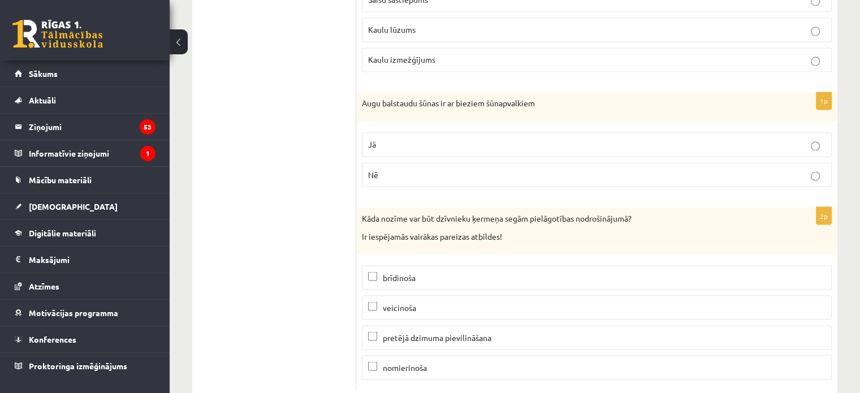
click at [391, 272] on span "brīdinoša" at bounding box center [399, 277] width 33 height 10
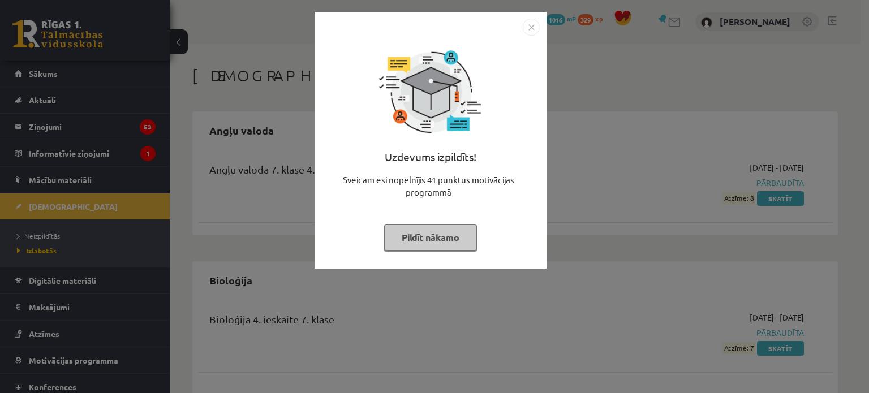
click at [442, 239] on button "Pildīt nākamo" at bounding box center [430, 238] width 93 height 26
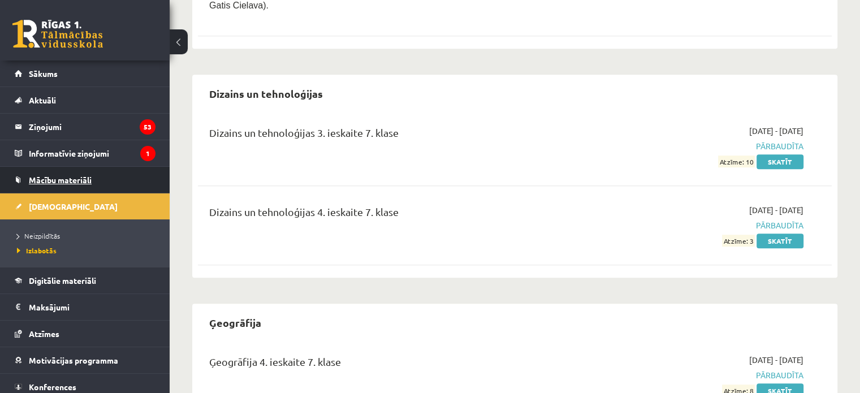
scroll to position [679, 0]
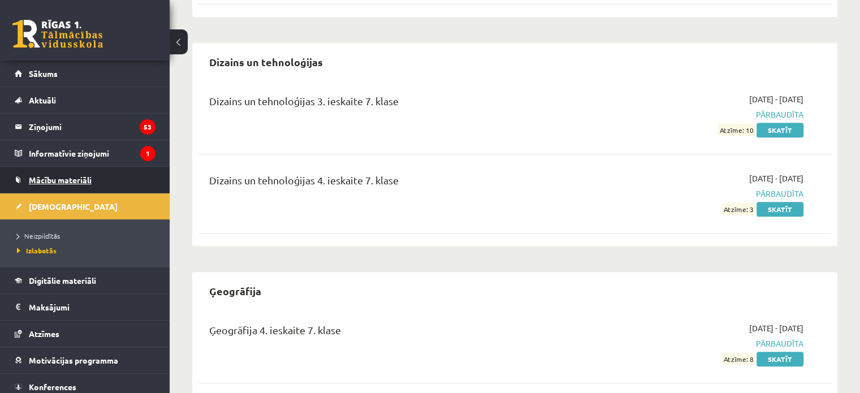
click at [79, 185] on link "Mācību materiāli" at bounding box center [85, 180] width 141 height 26
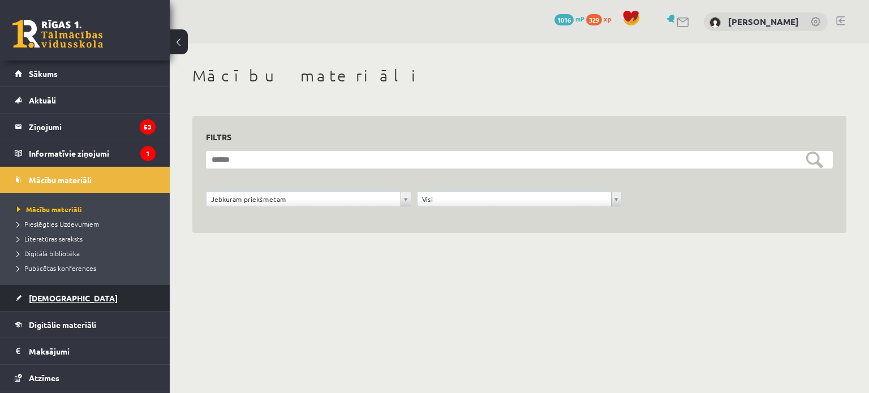
click at [53, 295] on span "[DEMOGRAPHIC_DATA]" at bounding box center [73, 298] width 89 height 10
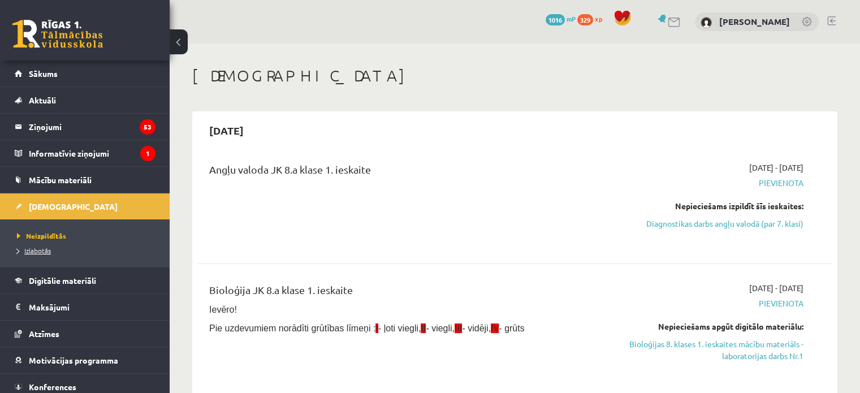
click at [38, 249] on span "Izlabotās" at bounding box center [34, 250] width 34 height 9
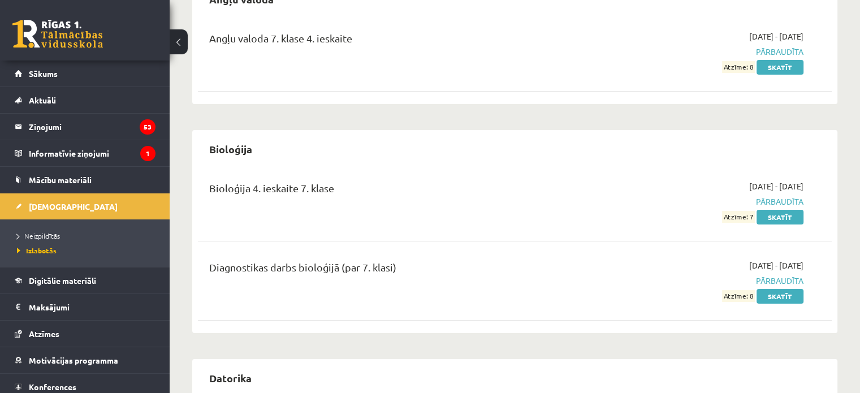
scroll to position [135, 0]
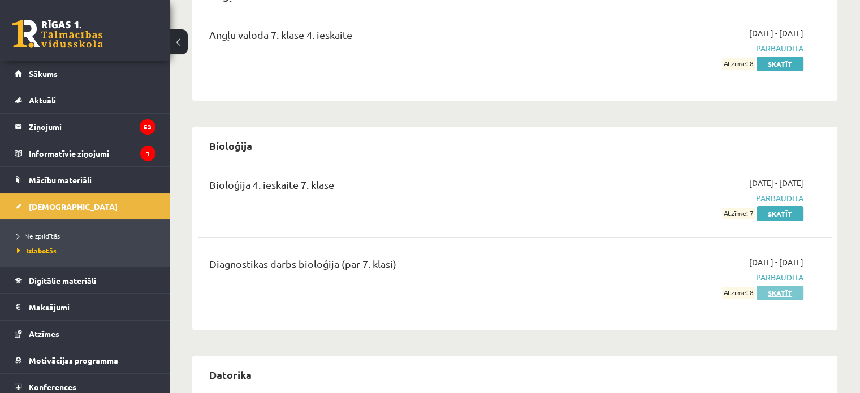
click at [792, 294] on link "Skatīt" at bounding box center [780, 293] width 47 height 15
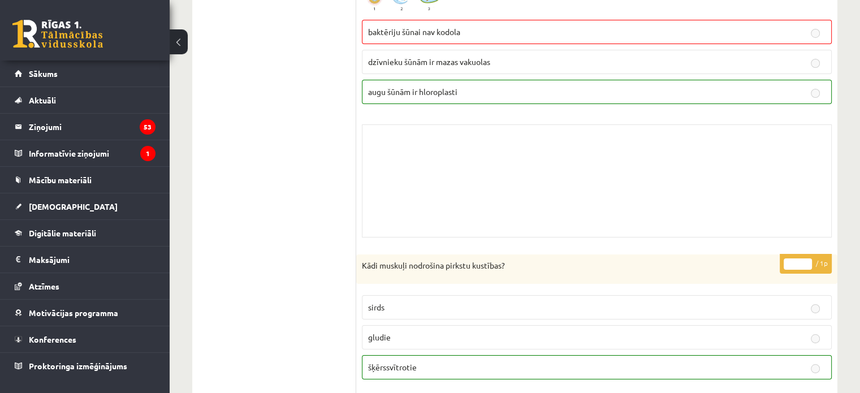
scroll to position [4013, 0]
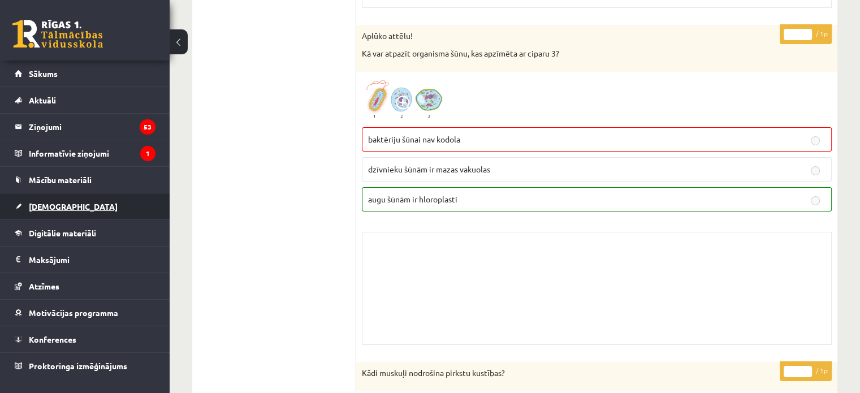
click at [38, 210] on span "[DEMOGRAPHIC_DATA]" at bounding box center [73, 206] width 89 height 10
